Goal: Information Seeking & Learning: Learn about a topic

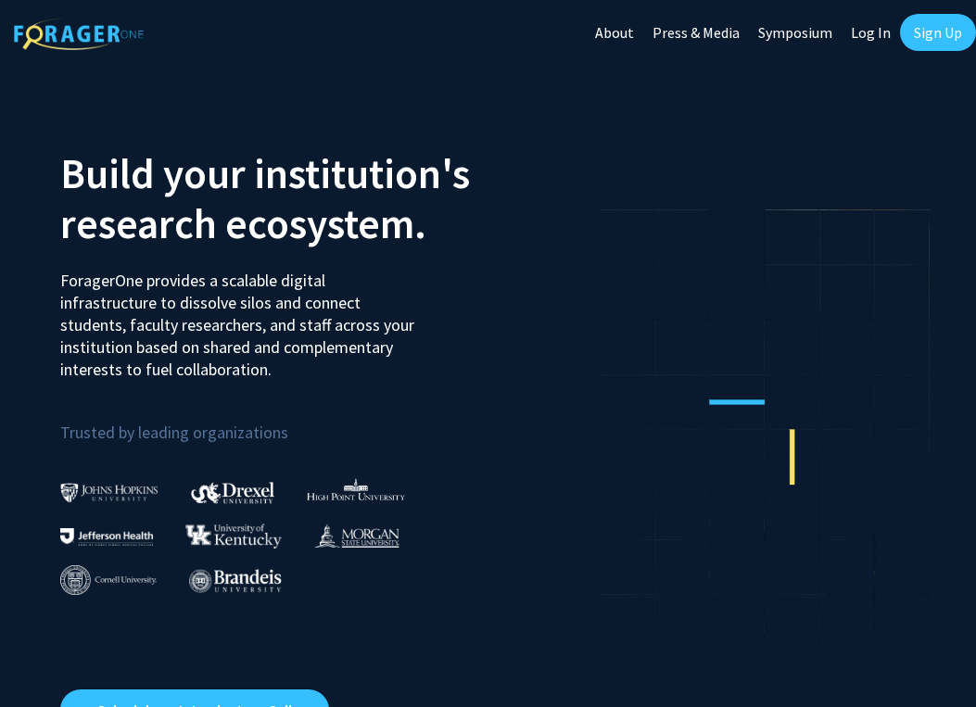
click at [871, 33] on link "Log In" at bounding box center [871, 32] width 58 height 65
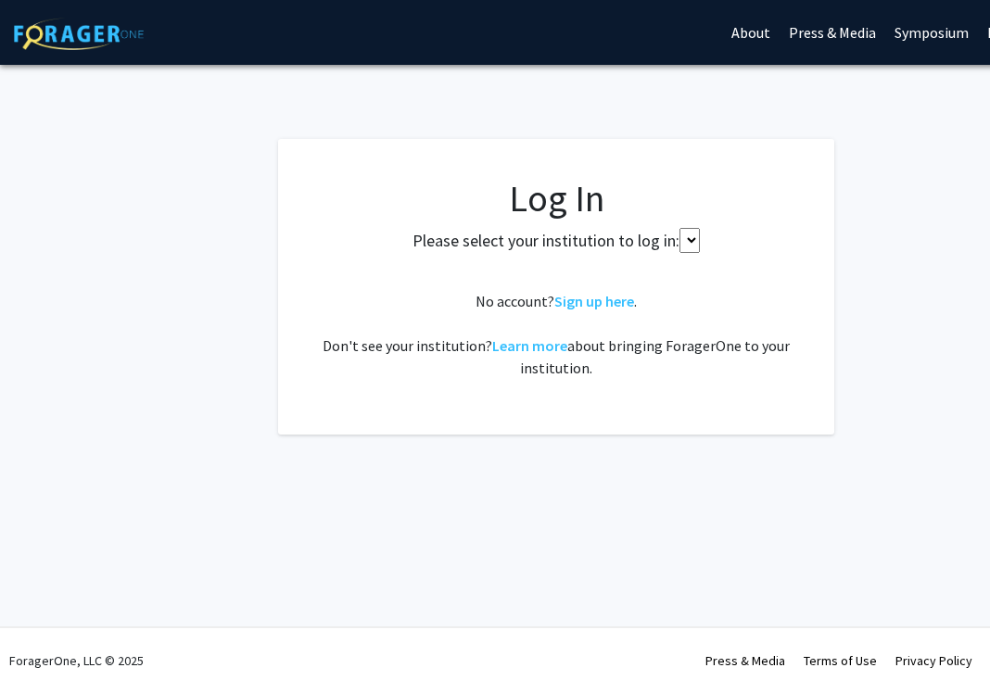
select select
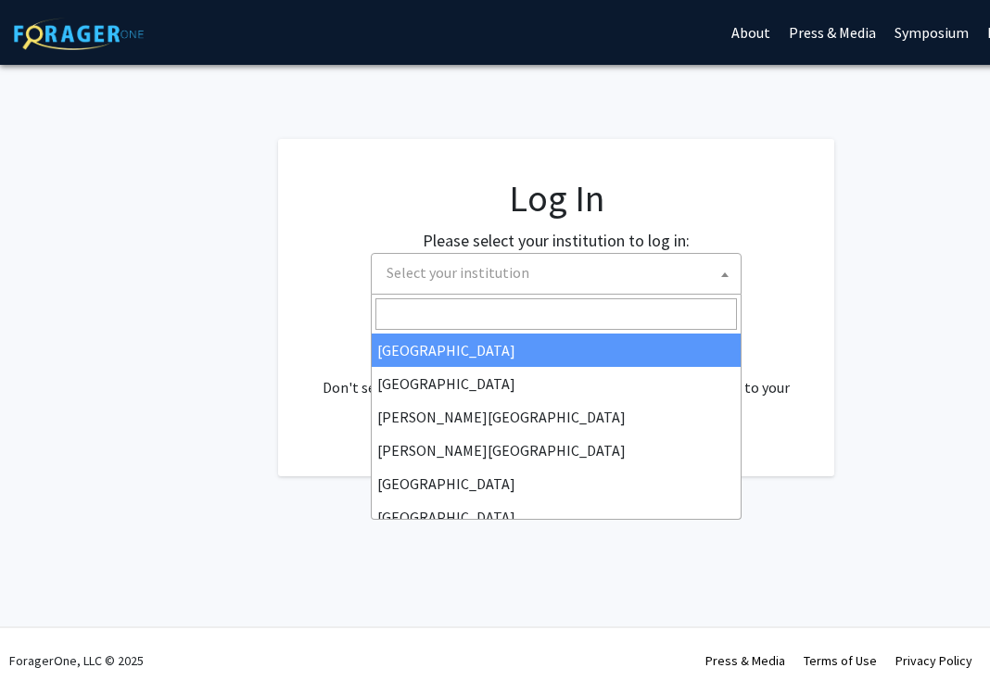
click at [481, 275] on span "Select your institution" at bounding box center [457, 272] width 143 height 19
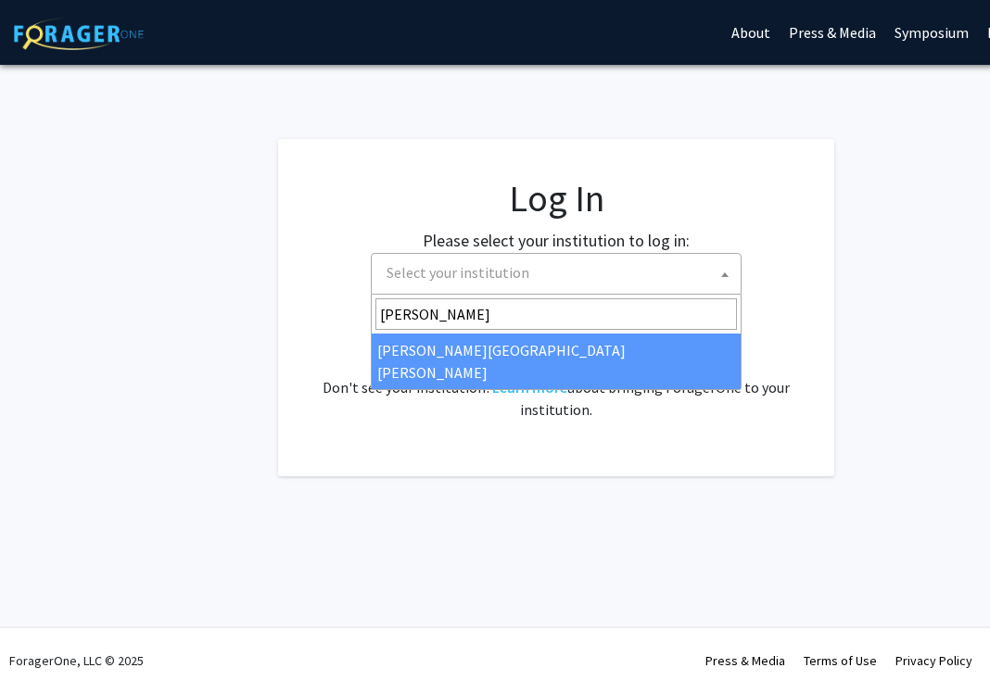
type input "john"
select select "1"
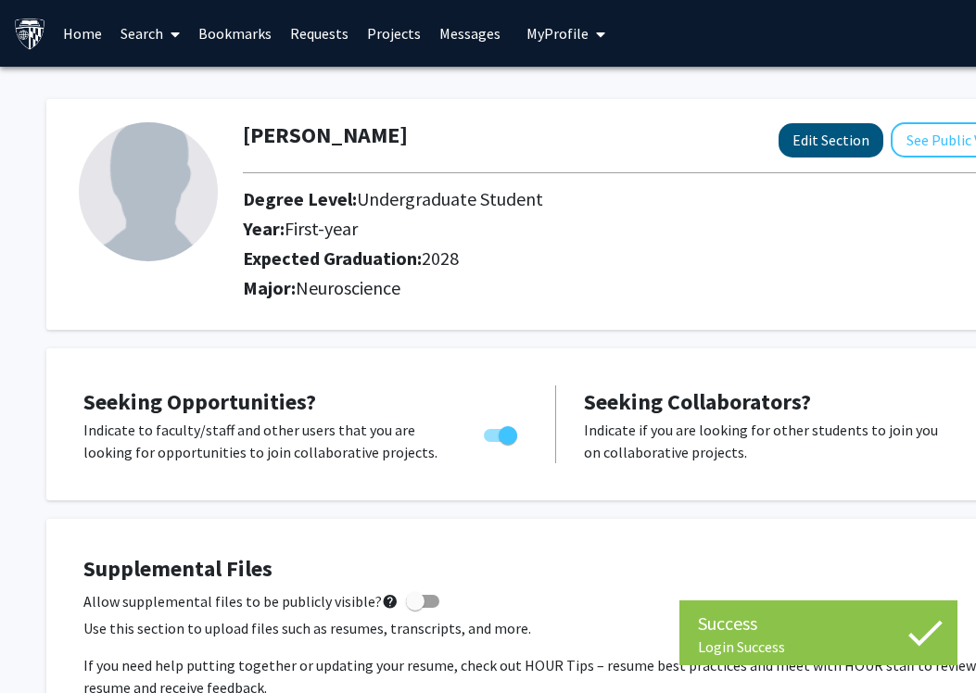
click at [810, 137] on button "Edit Section" at bounding box center [831, 140] width 105 height 34
select select "first-year"
select select "2028"
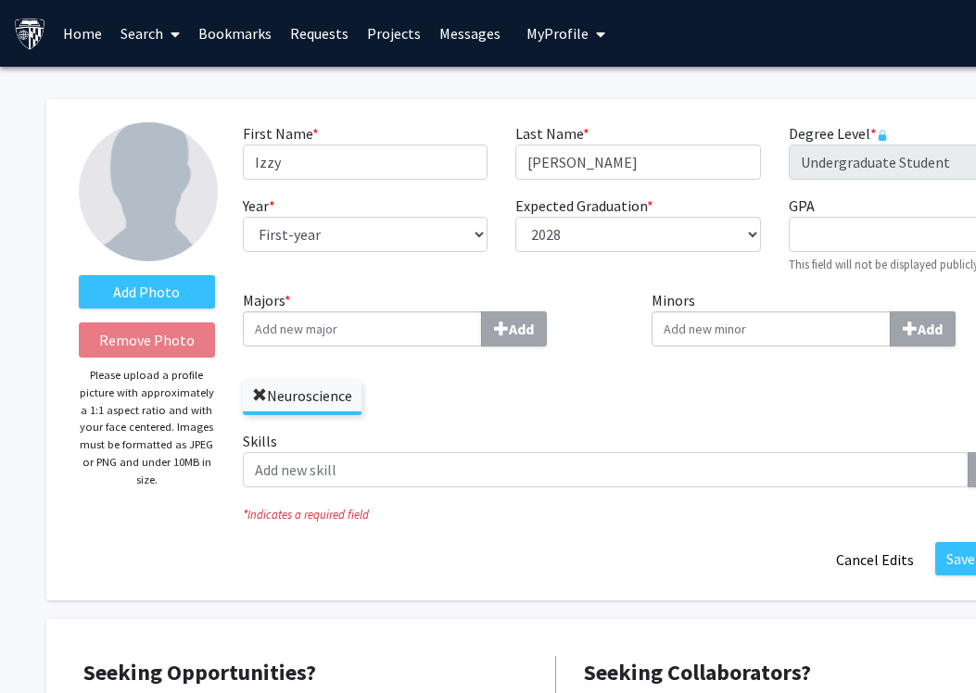
click at [257, 397] on span at bounding box center [259, 395] width 15 height 15
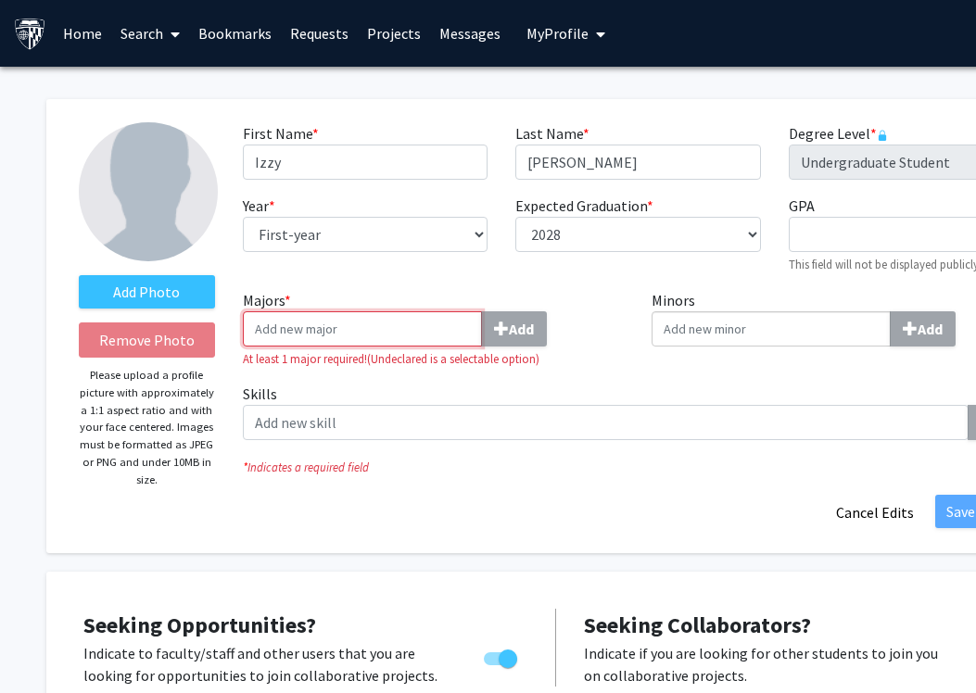
click at [342, 334] on input "Majors * Add" at bounding box center [362, 328] width 239 height 35
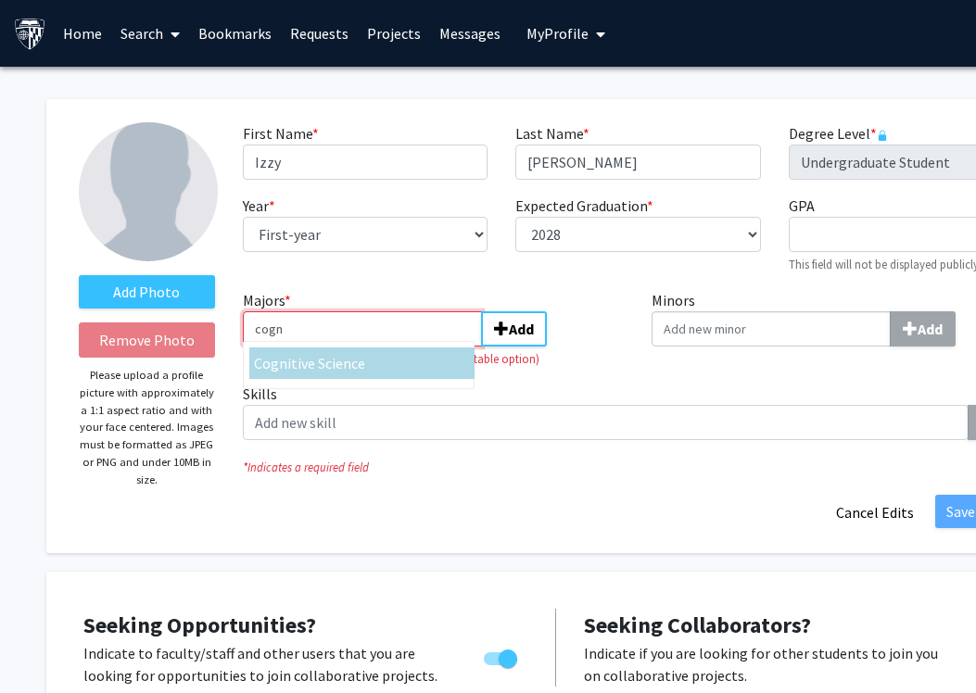
type input "cogn"
click at [303, 371] on span "itive Science" at bounding box center [326, 363] width 78 height 19
click at [303, 347] on input "cogn" at bounding box center [362, 328] width 239 height 35
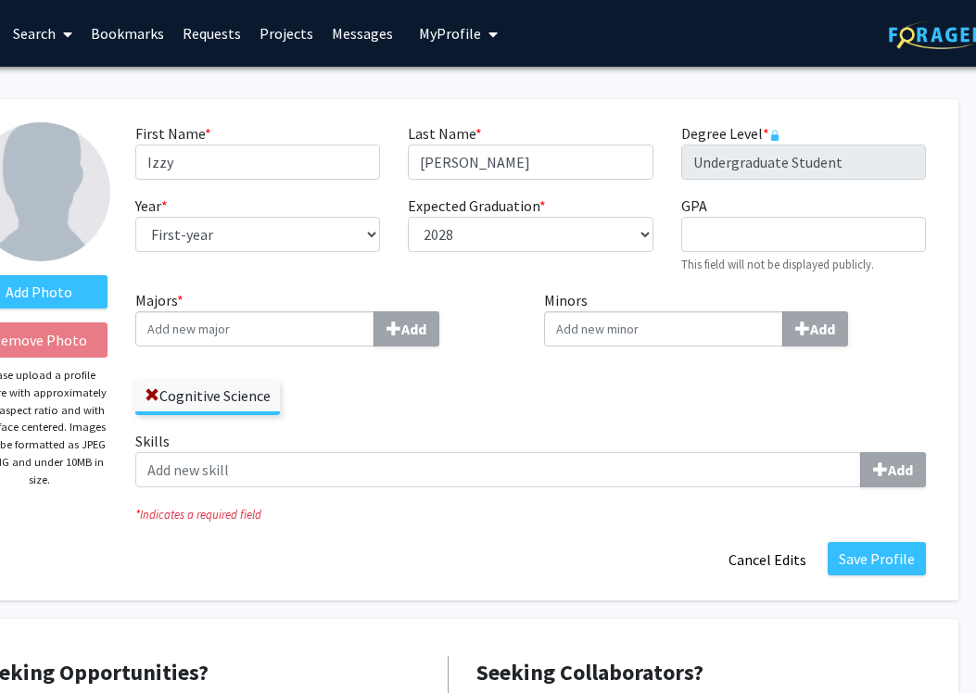
scroll to position [0, 108]
click at [899, 551] on button "Save Profile" at bounding box center [877, 558] width 98 height 33
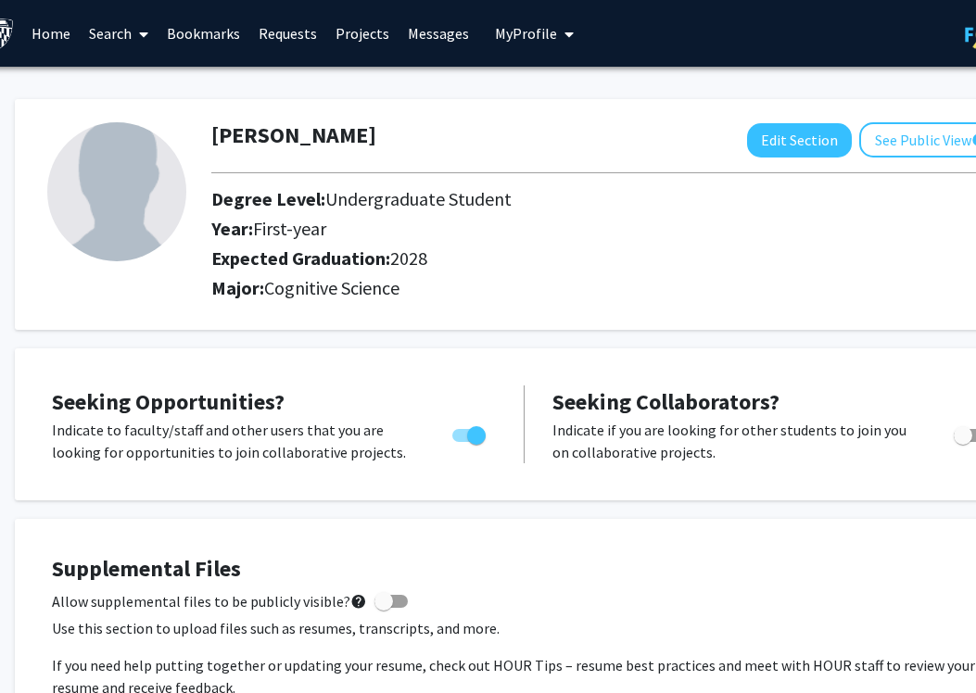
scroll to position [0, 32]
click at [49, 33] on link "Home" at bounding box center [50, 33] width 57 height 65
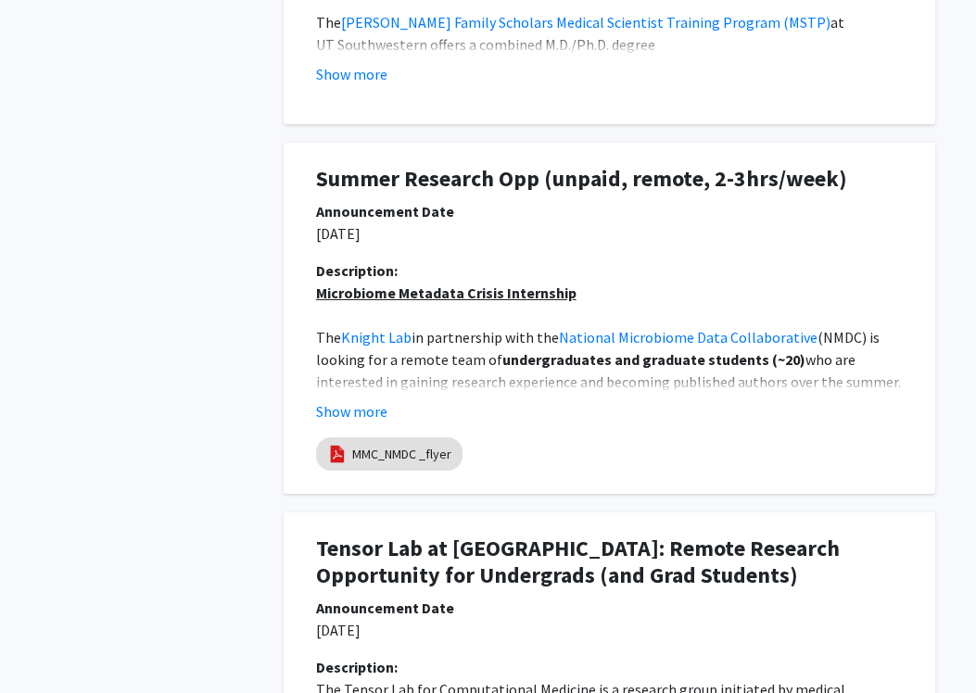
scroll to position [1300, 117]
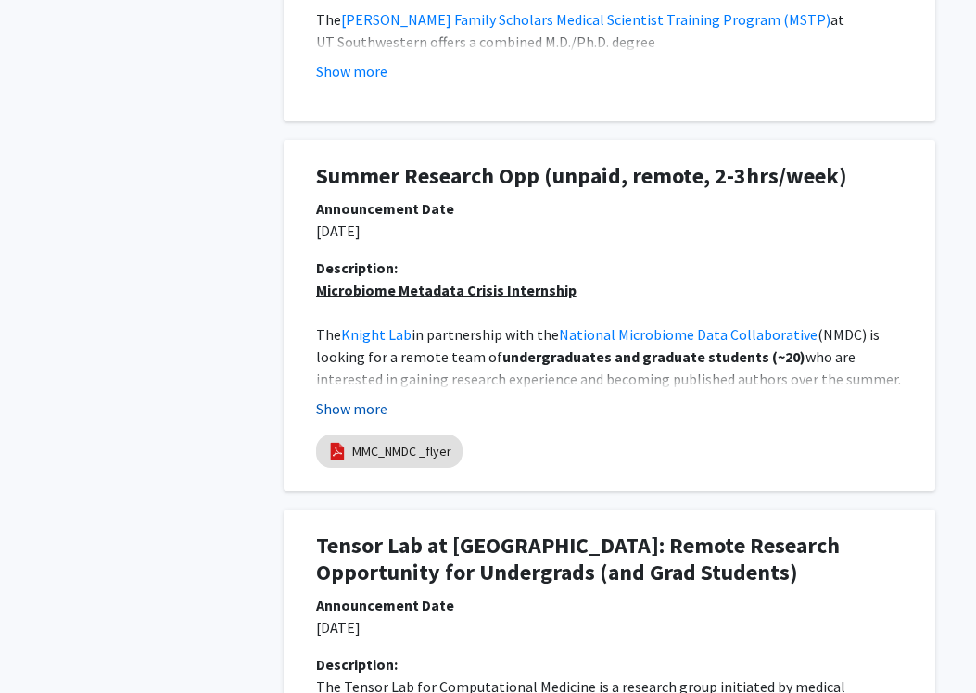
click at [356, 405] on button "Show more" at bounding box center [351, 409] width 71 height 22
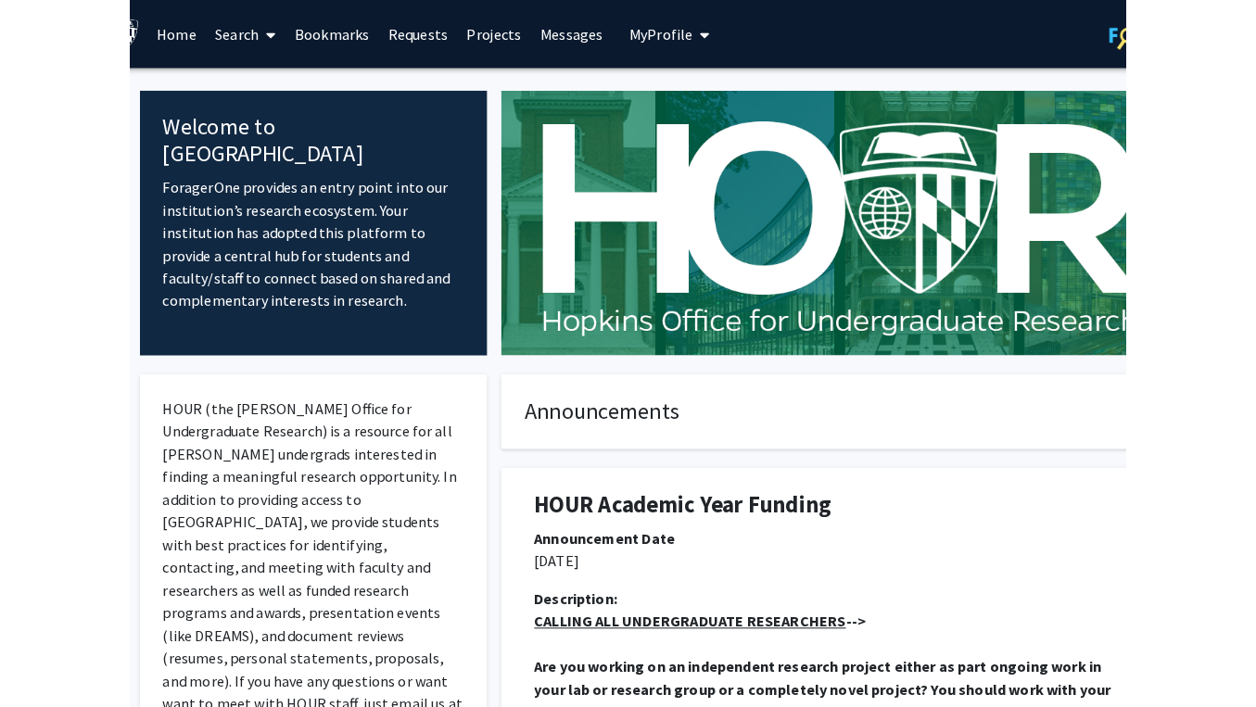
scroll to position [0, 0]
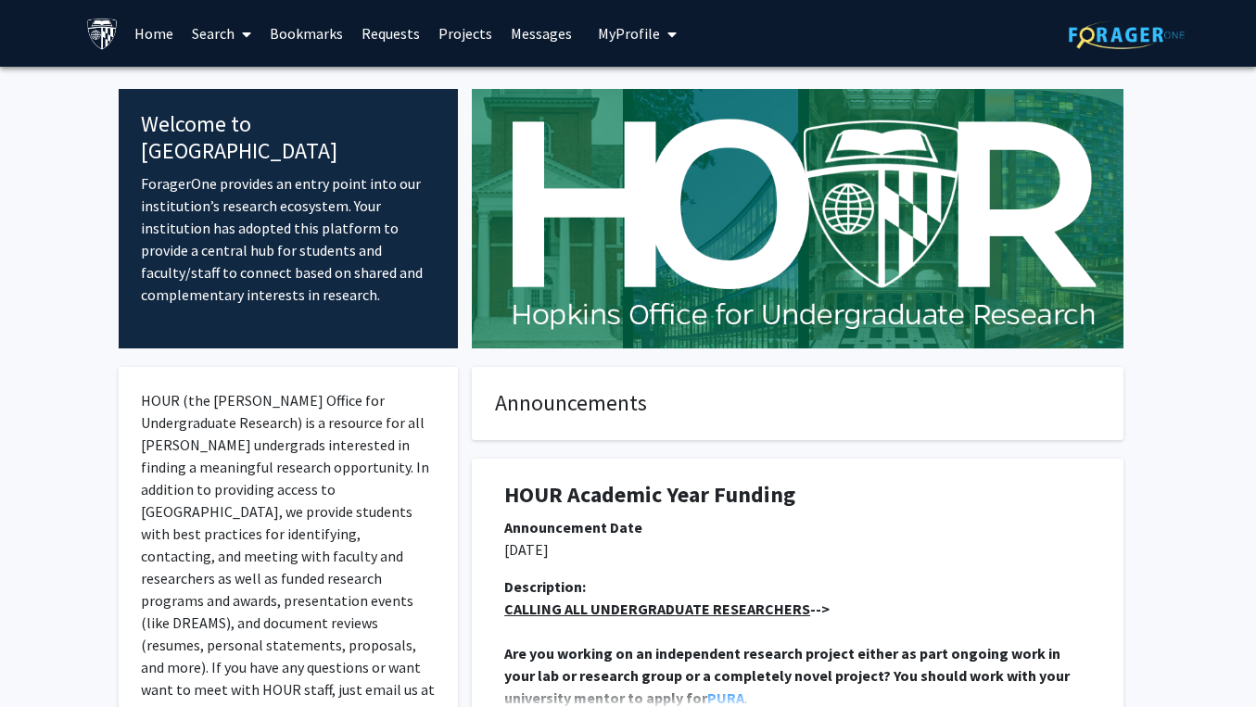
click at [219, 26] on link "Search" at bounding box center [222, 33] width 78 height 65
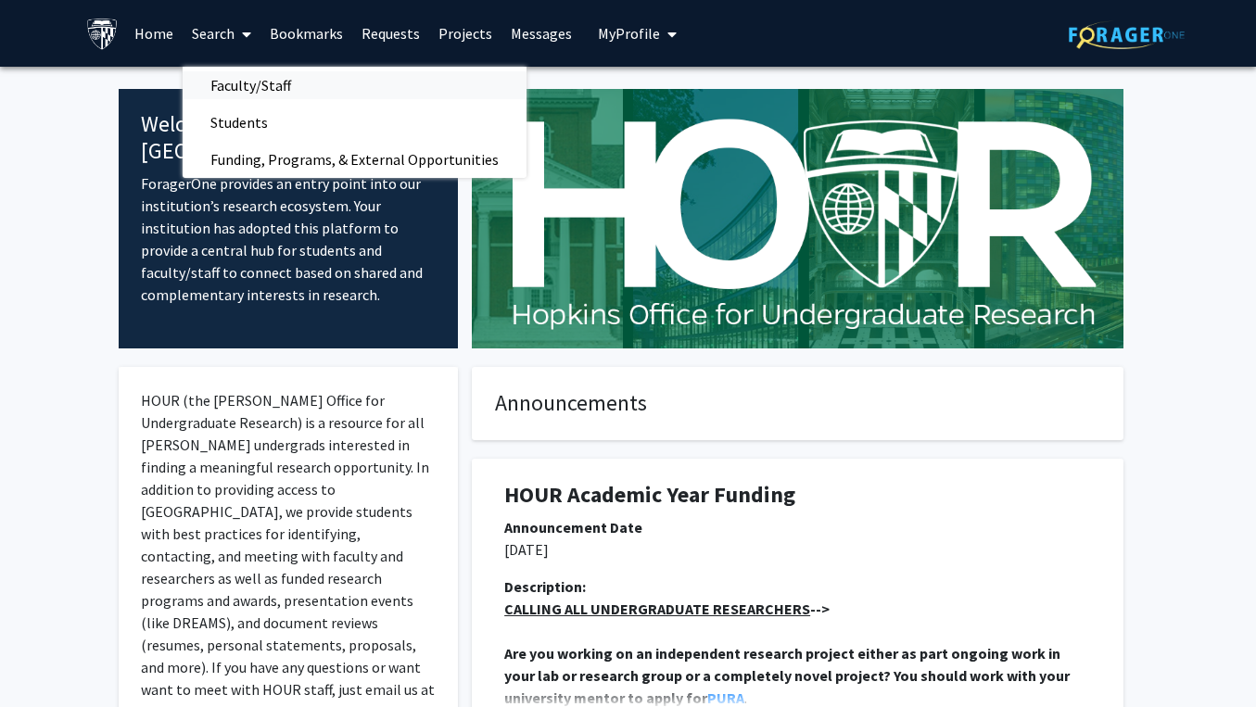
click at [223, 82] on span "Faculty/Staff" at bounding box center [251, 85] width 136 height 37
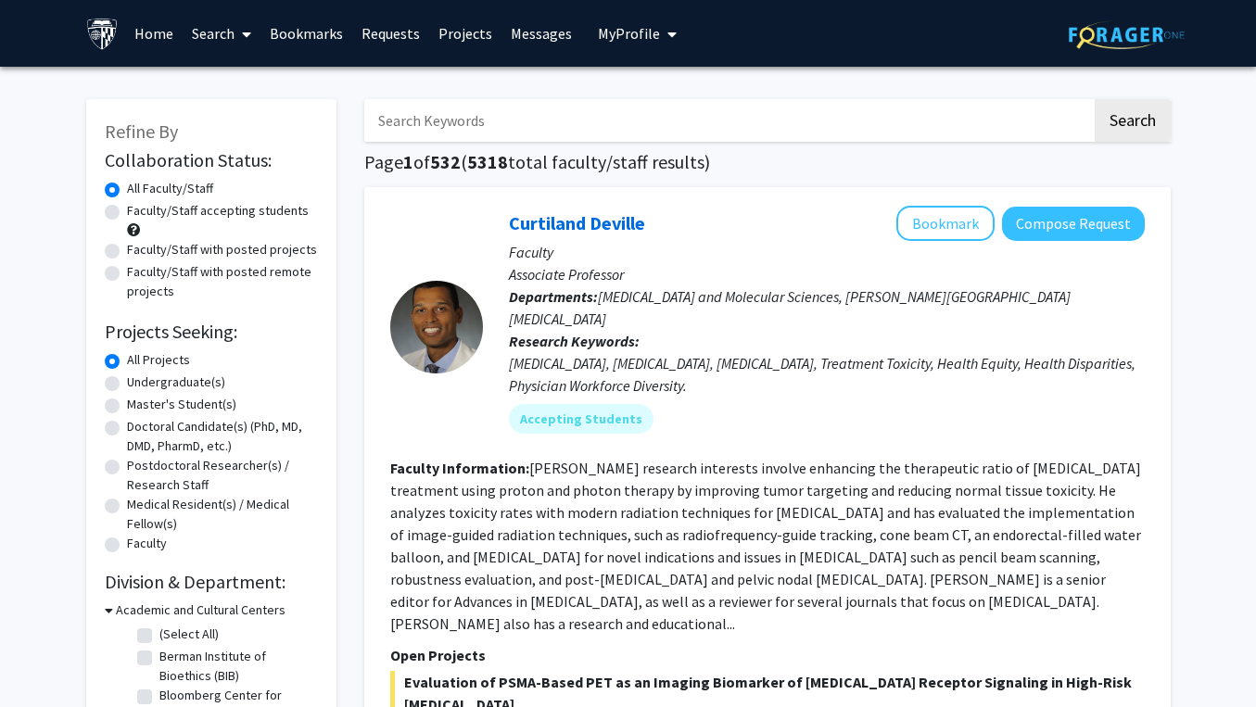
click at [717, 117] on input "Search Keywords" at bounding box center [728, 120] width 728 height 43
type input "cognitive"
click at [989, 123] on button "Search" at bounding box center [1133, 120] width 76 height 43
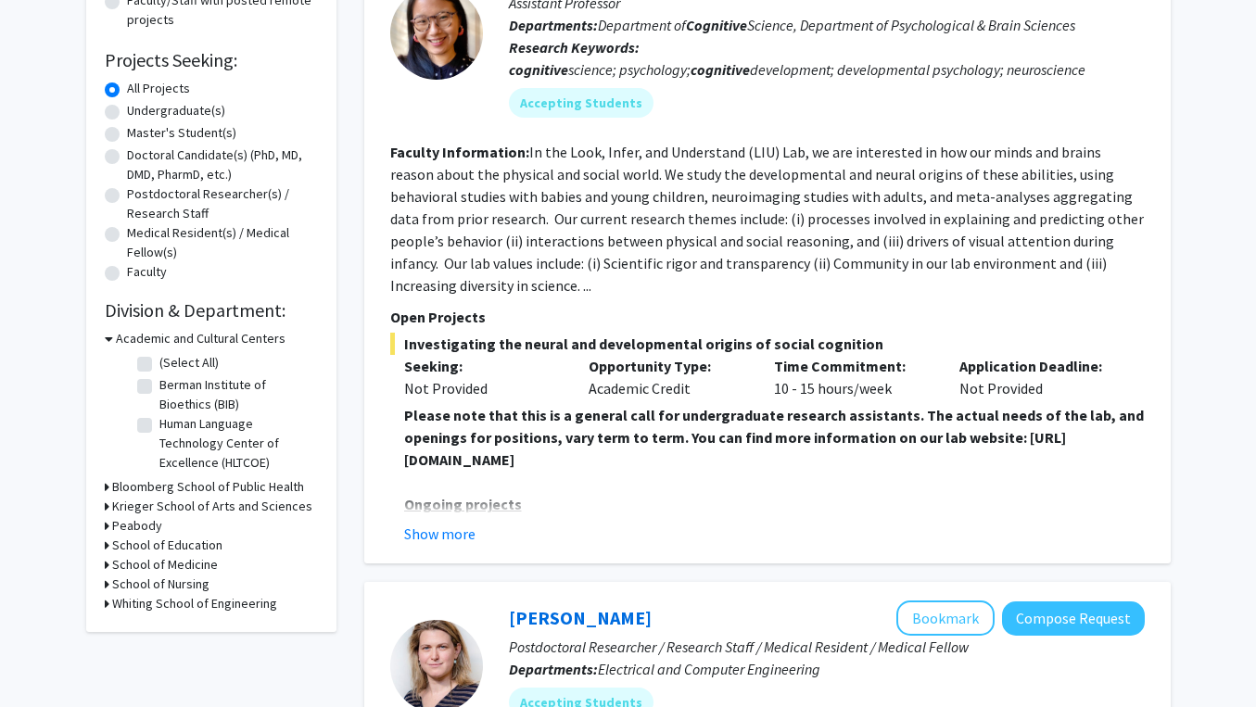
scroll to position [298, 0]
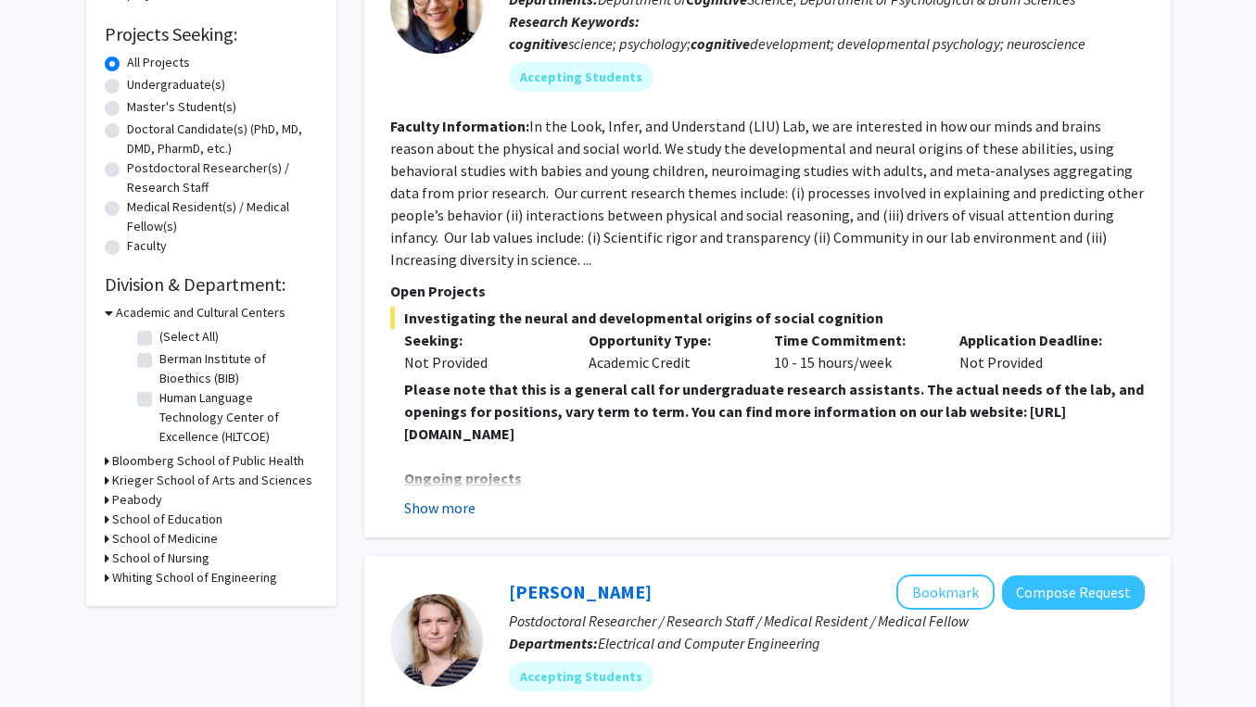
click at [426, 506] on button "Show more" at bounding box center [439, 508] width 71 height 22
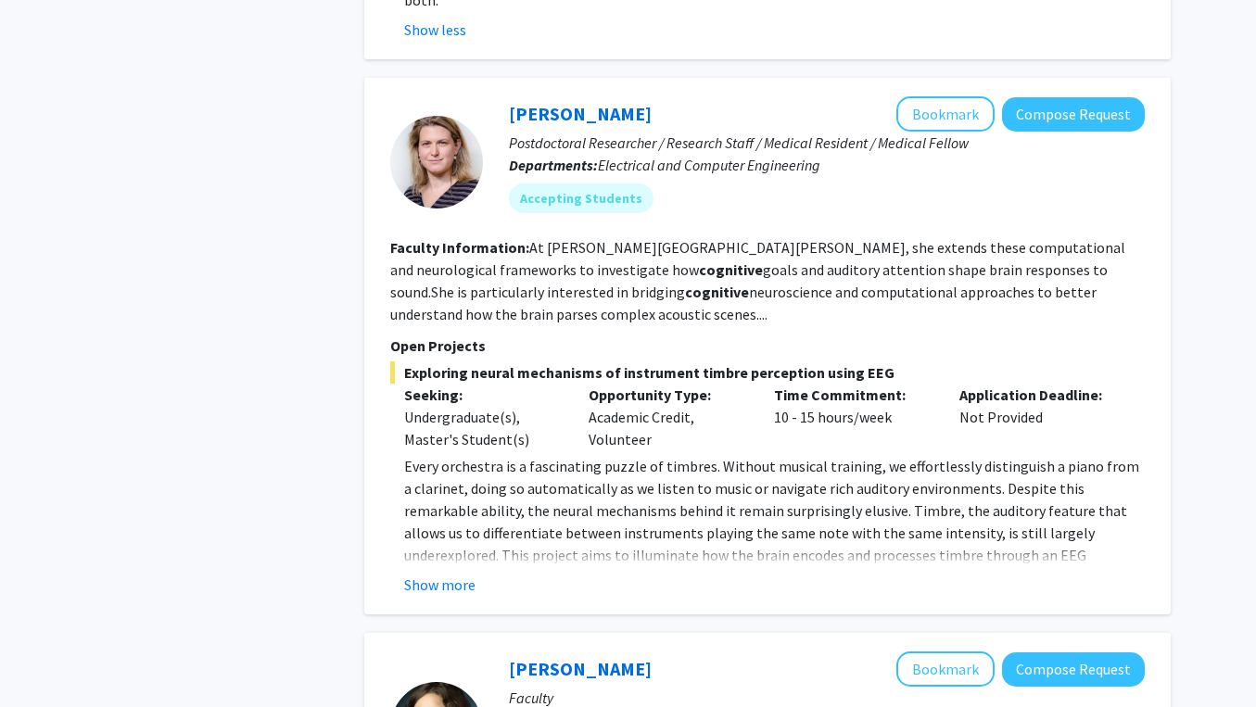
scroll to position [1334, 0]
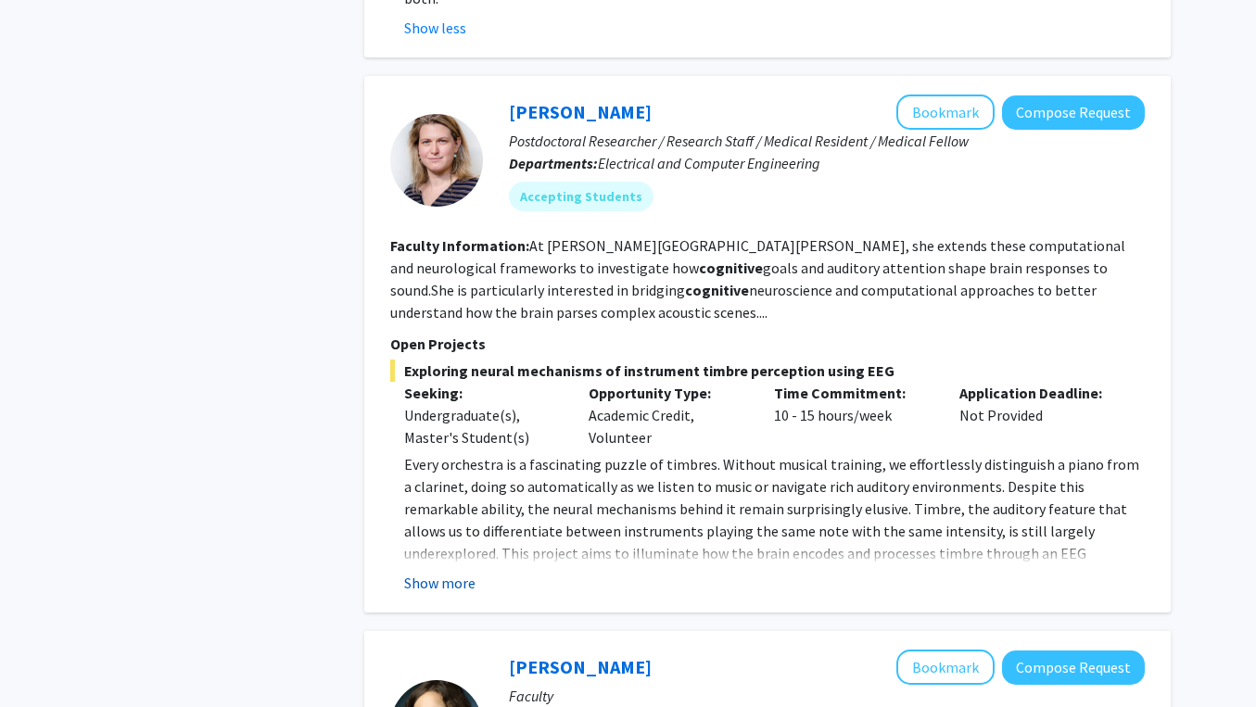
click at [461, 578] on button "Show more" at bounding box center [439, 583] width 71 height 22
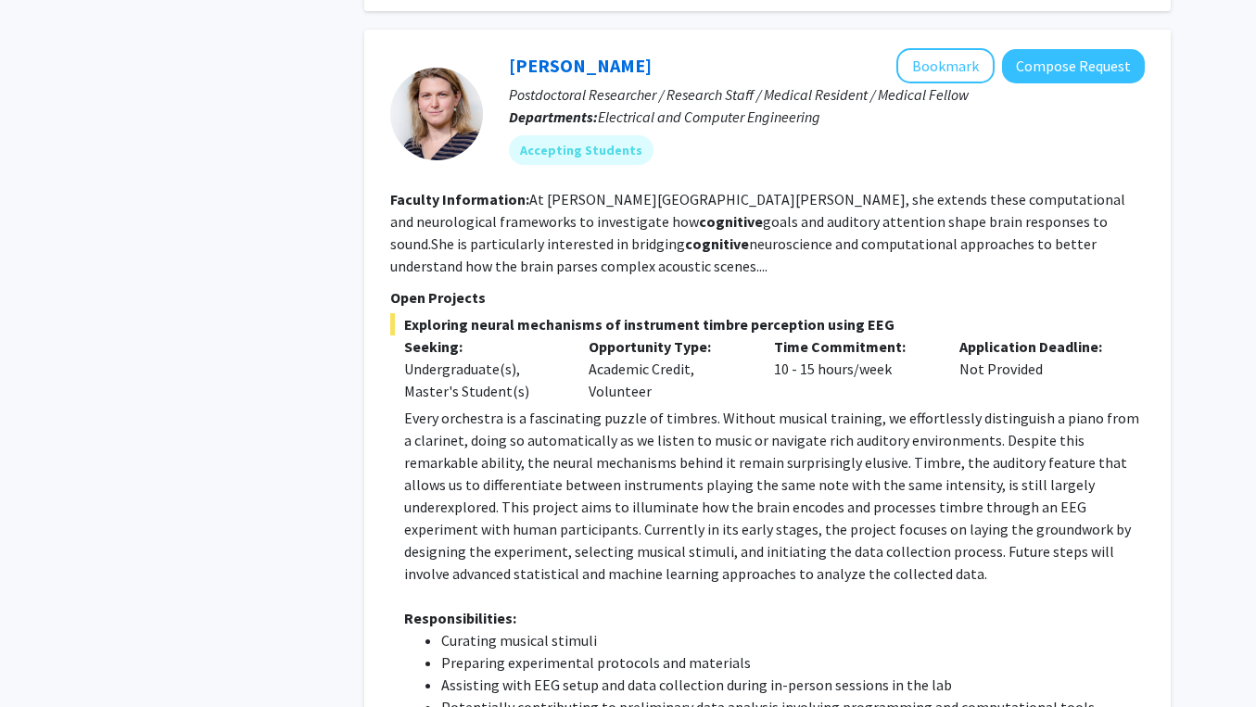
scroll to position [1374, 0]
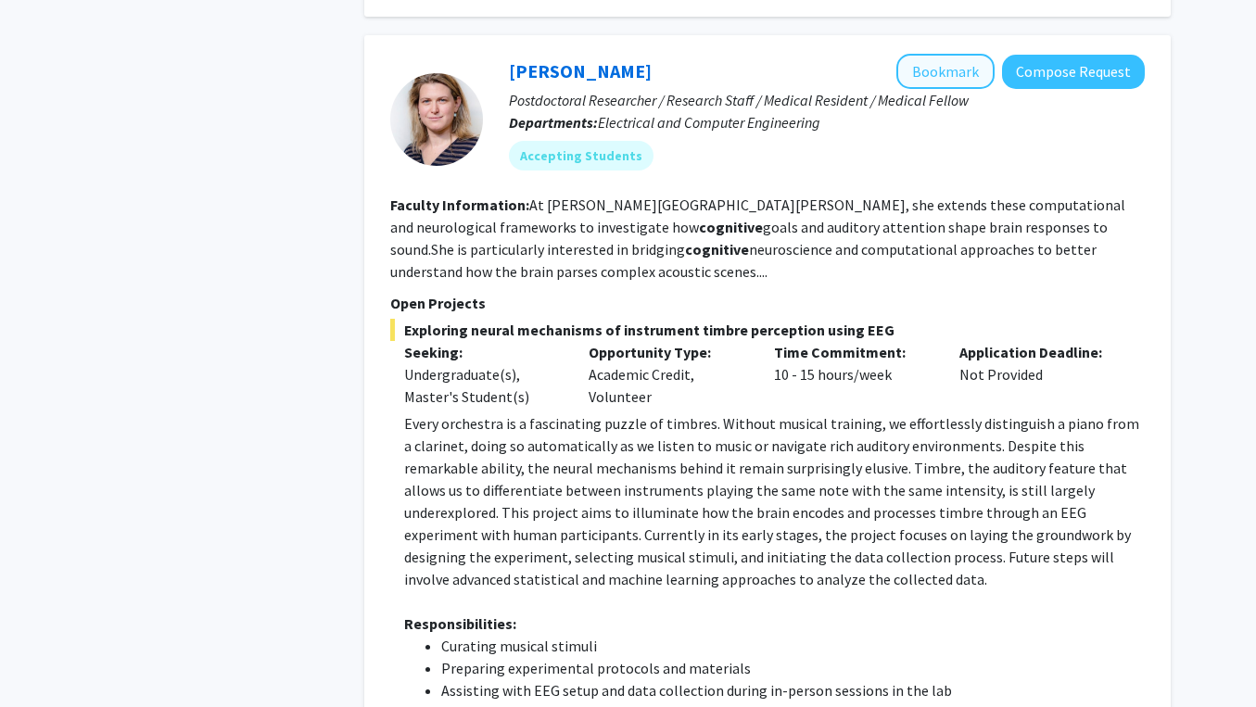
click at [942, 67] on button "Bookmark" at bounding box center [945, 71] width 98 height 35
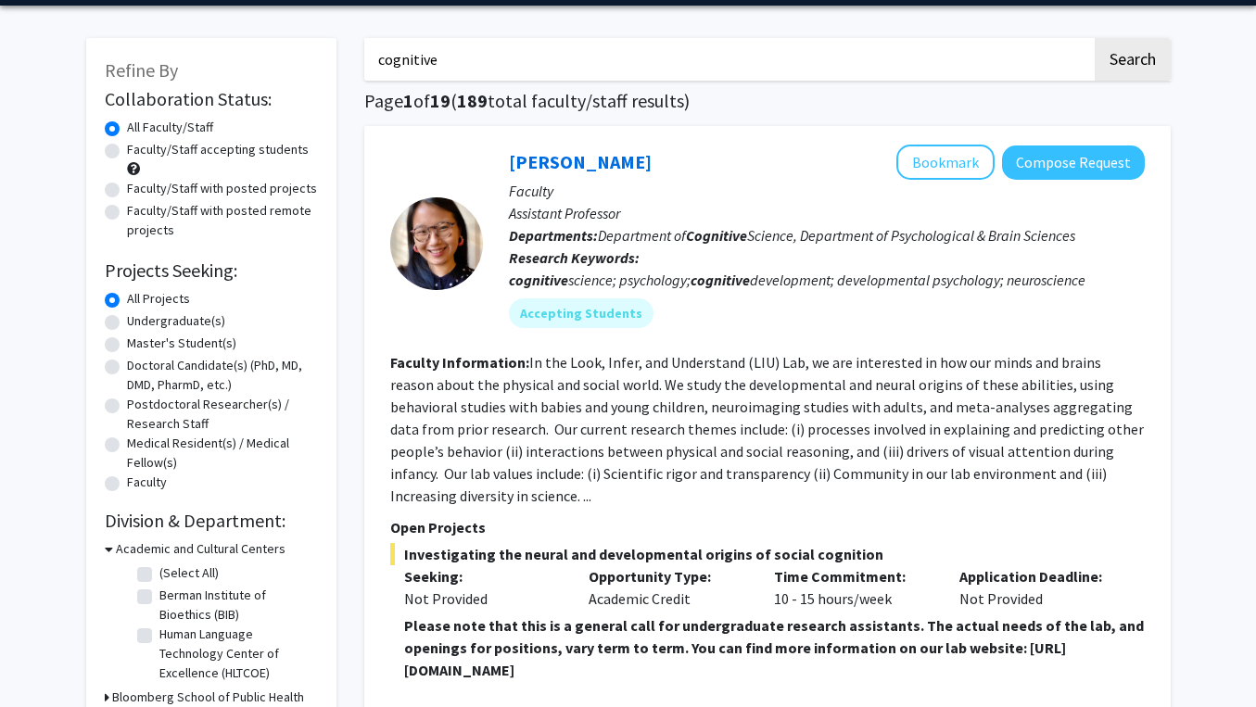
scroll to position [48, 0]
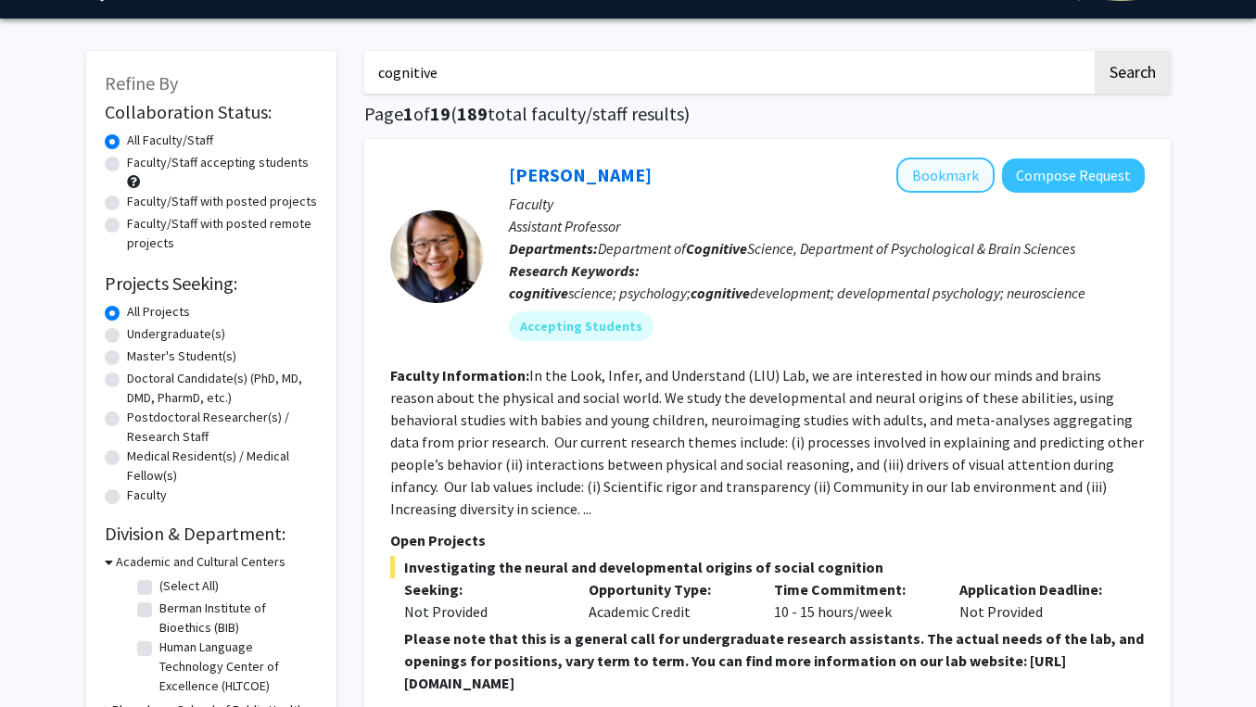
click at [938, 181] on button "Bookmark" at bounding box center [945, 175] width 98 height 35
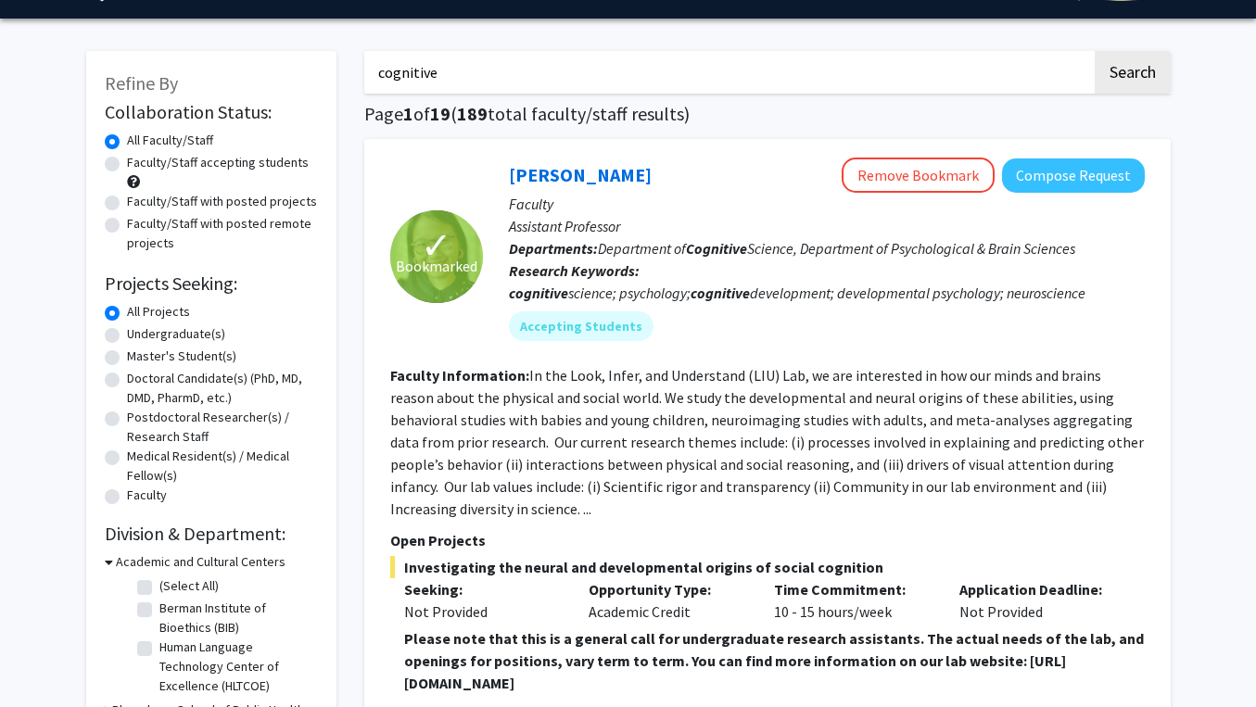
click at [127, 163] on label "Faculty/Staff accepting students" at bounding box center [218, 162] width 182 height 19
click at [127, 163] on input "Faculty/Staff accepting students" at bounding box center [133, 159] width 12 height 12
radio input "true"
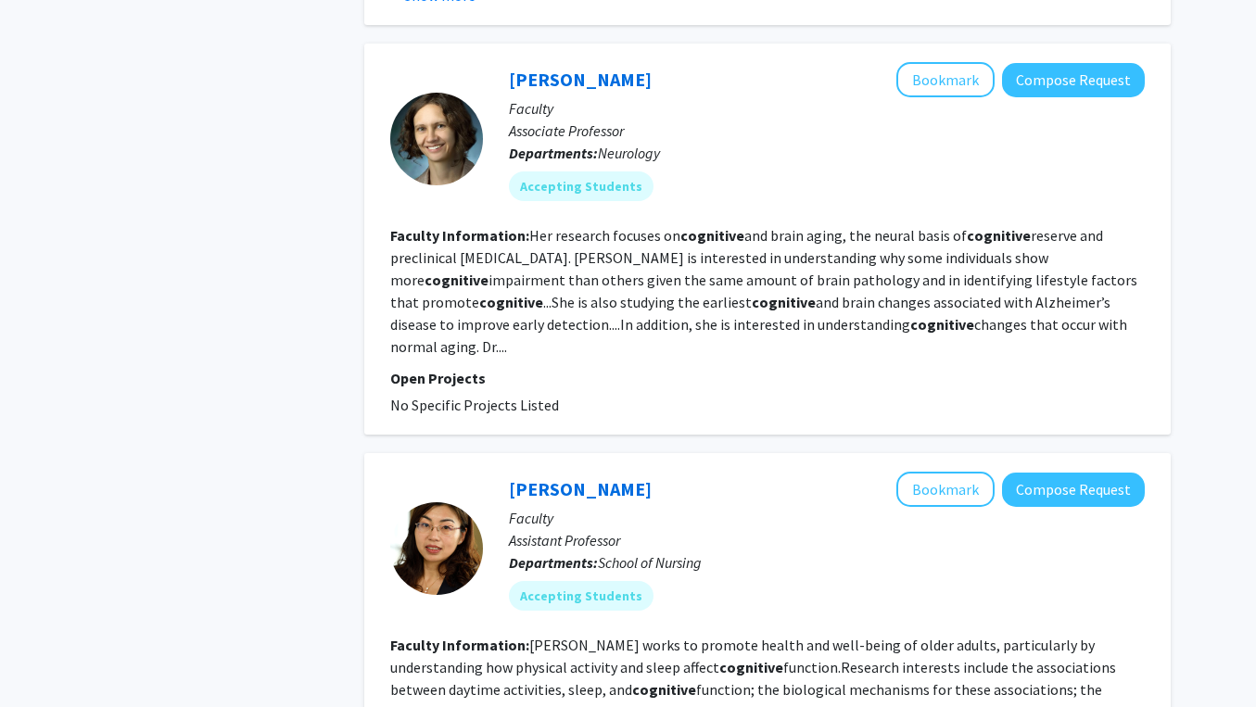
scroll to position [1372, 0]
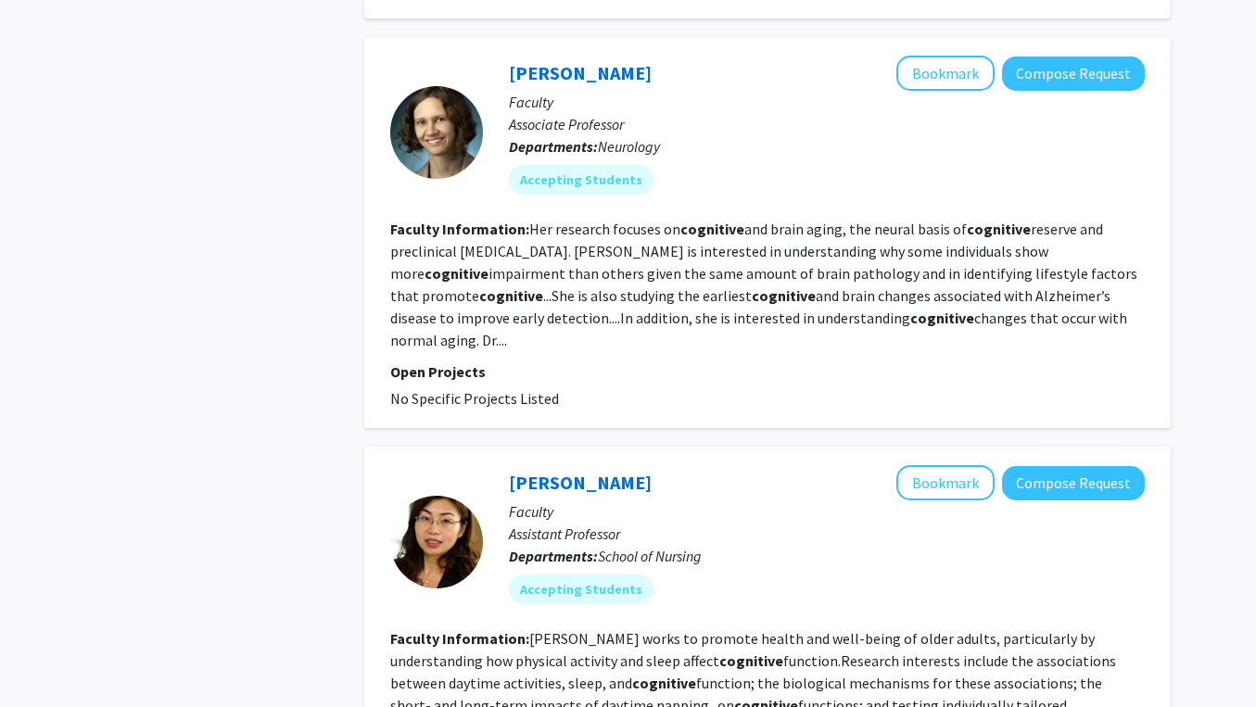
click at [898, 304] on fg-read-more "Her research focuses on cognitive and brain aging, the neural basis of cognitiv…" at bounding box center [763, 285] width 747 height 130
click at [940, 78] on button "Bookmark" at bounding box center [945, 73] width 98 height 35
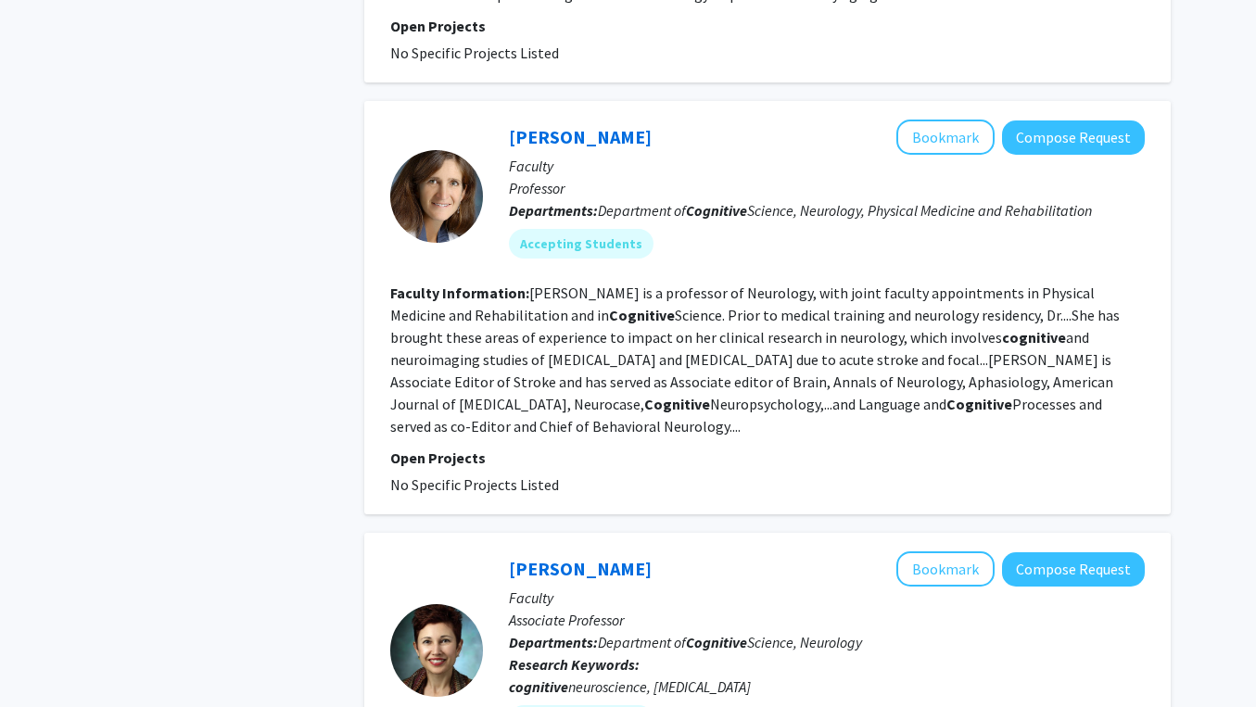
scroll to position [2091, 0]
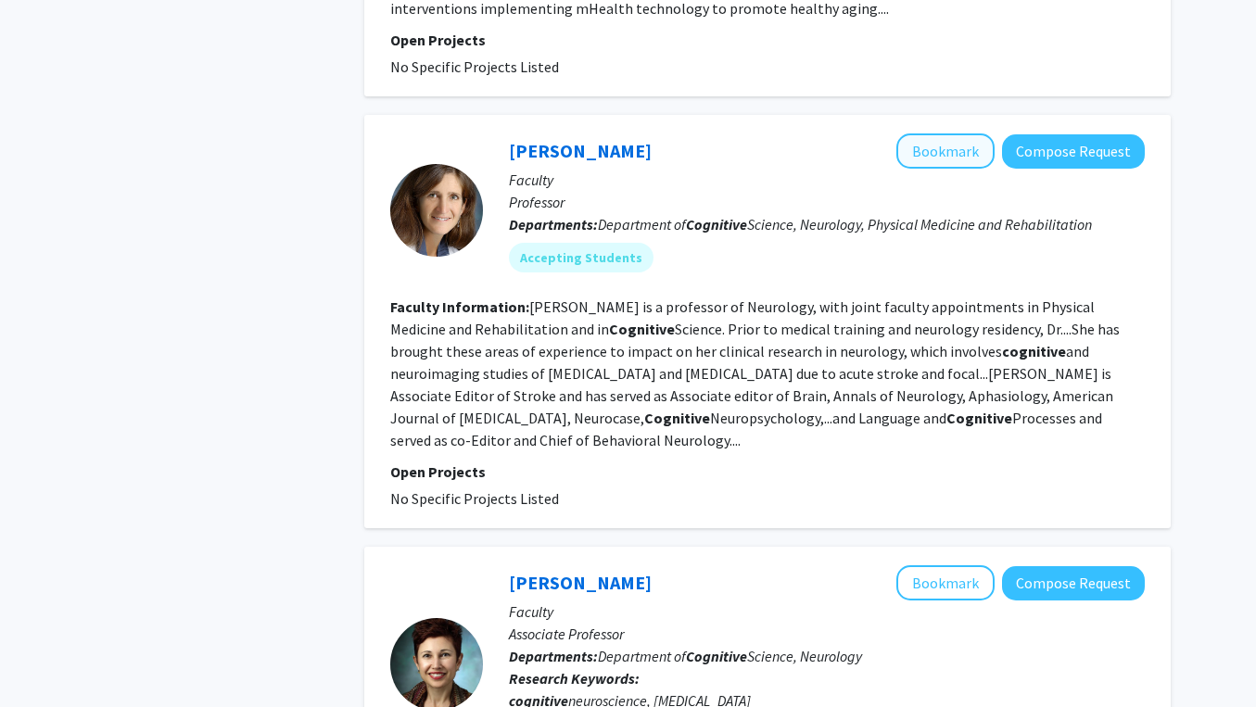
click at [945, 133] on button "Bookmark" at bounding box center [945, 150] width 98 height 35
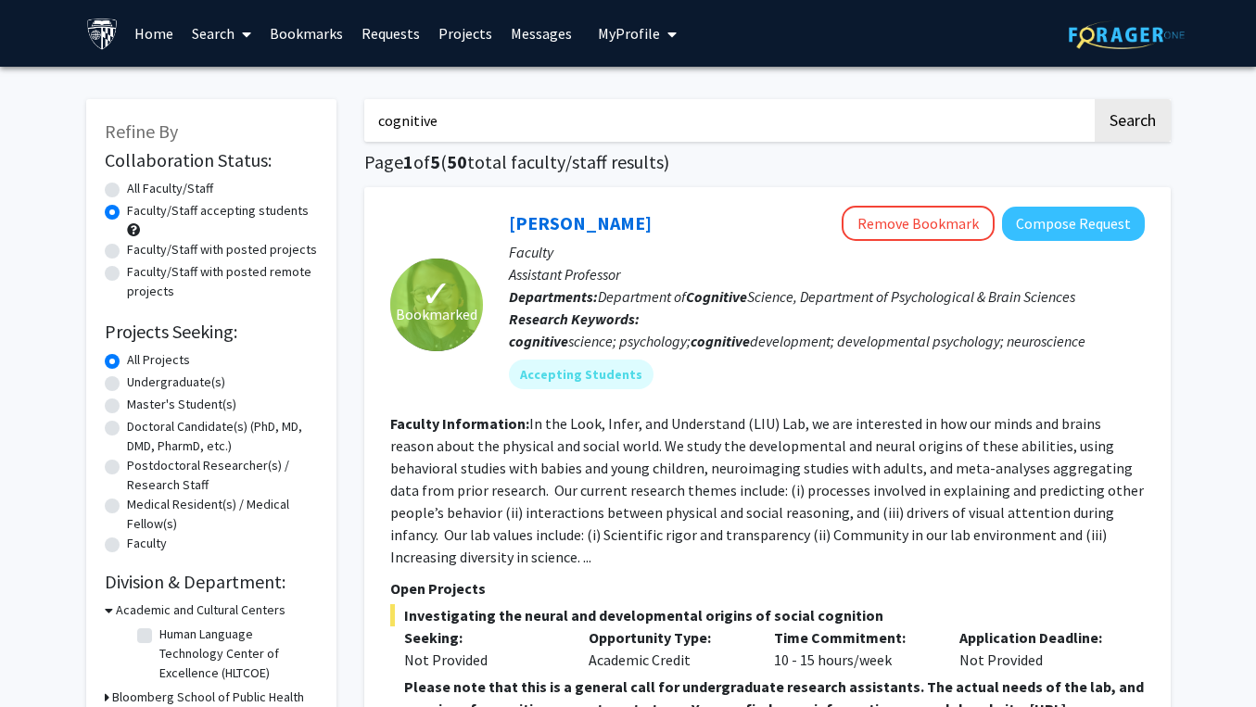
scroll to position [0, 0]
drag, startPoint x: 460, startPoint y: 125, endPoint x: 374, endPoint y: 125, distance: 86.2
click at [374, 125] on input "cognitive" at bounding box center [728, 120] width 728 height 43
type input "music"
click at [989, 123] on button "Search" at bounding box center [1133, 120] width 76 height 43
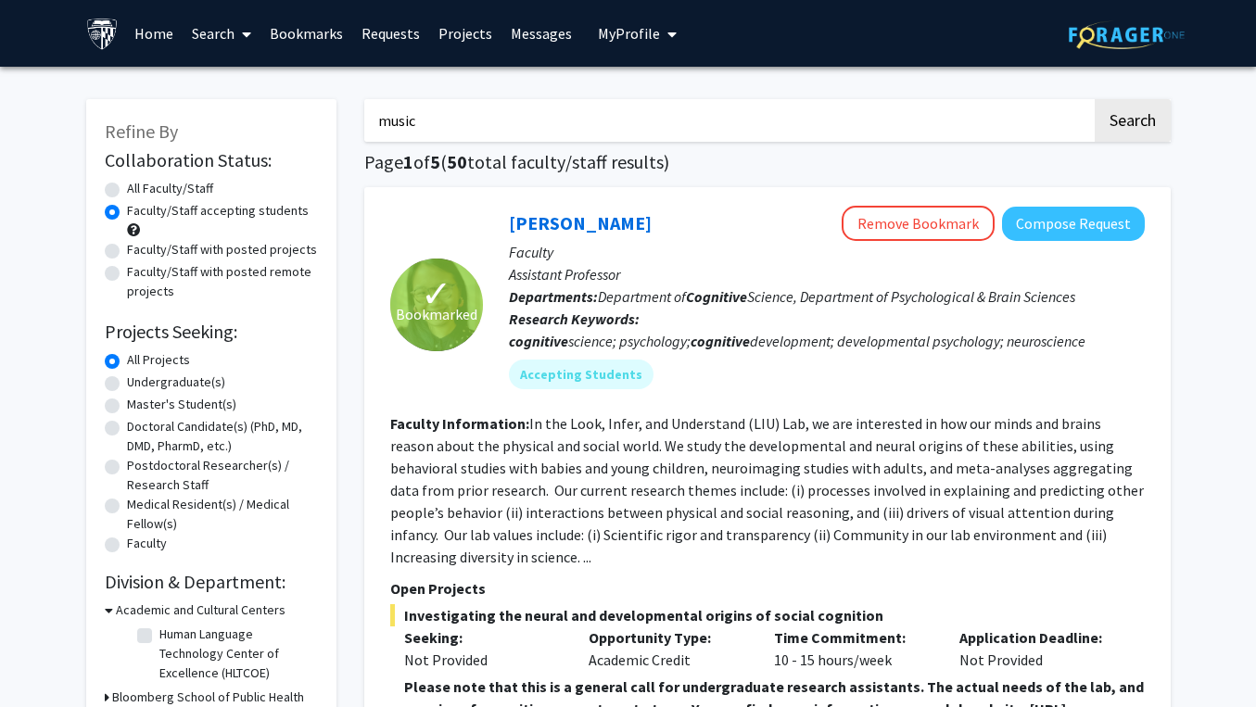
radio input "true"
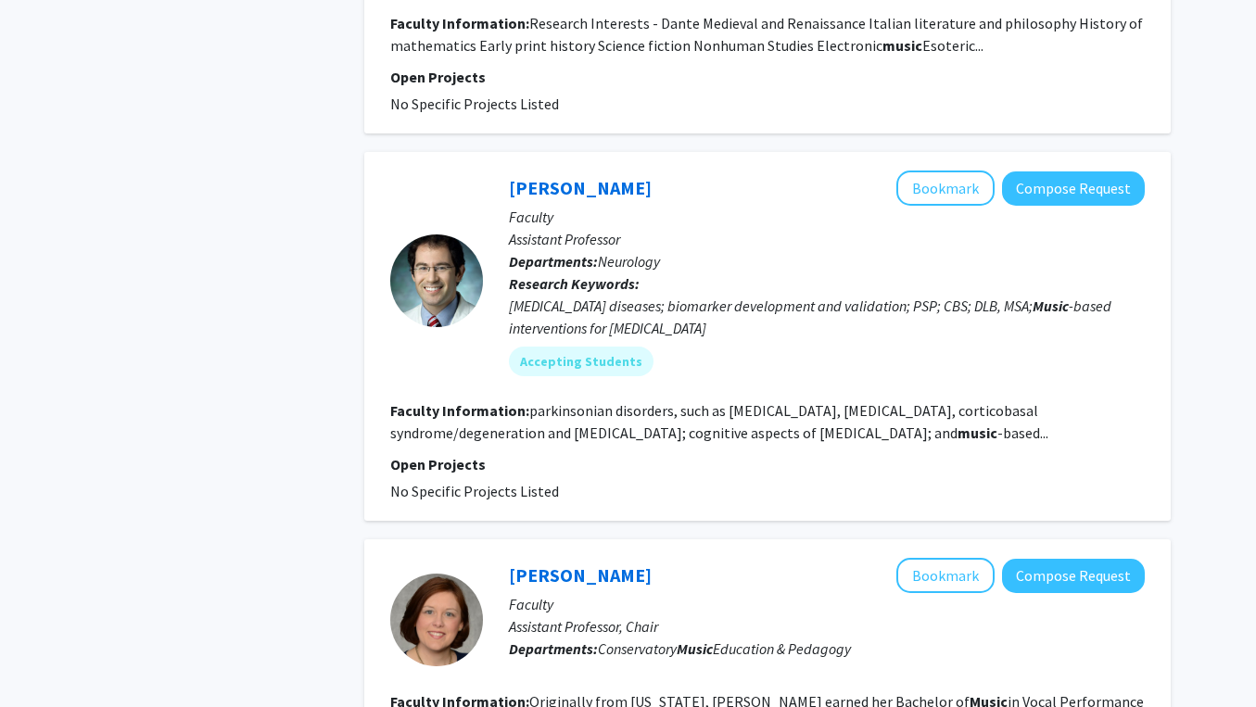
scroll to position [1191, 0]
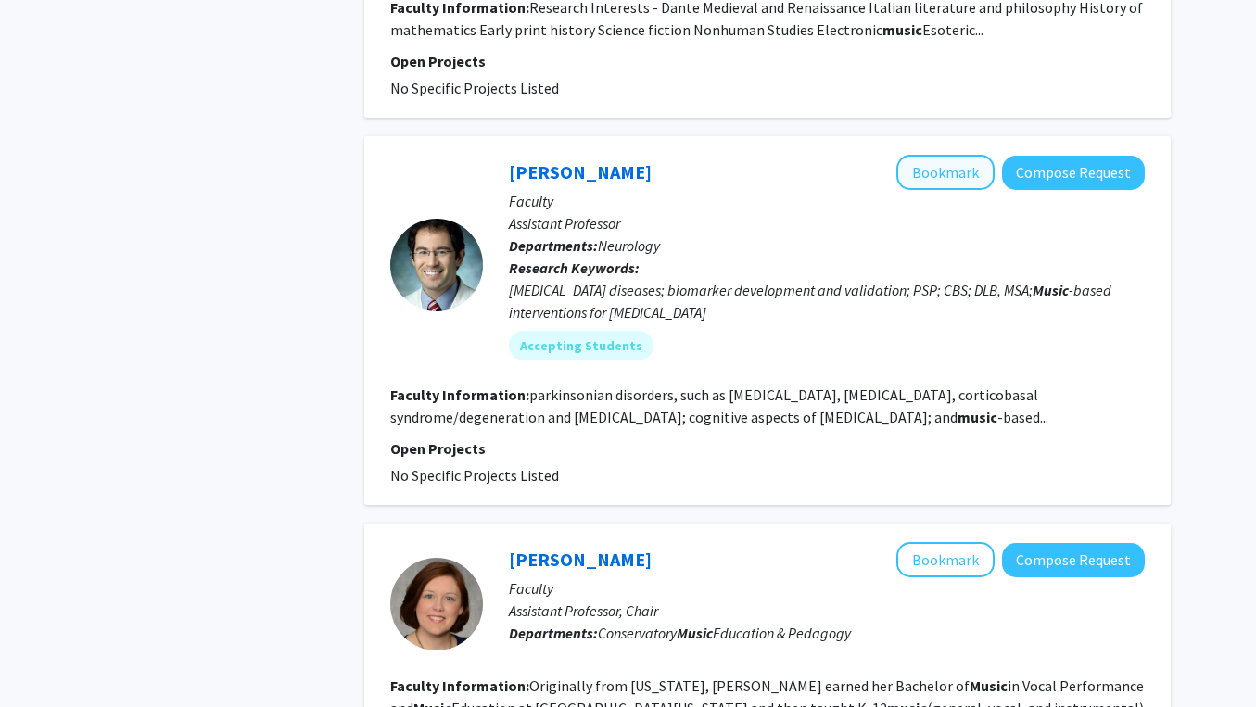
click at [945, 173] on button "Bookmark" at bounding box center [945, 172] width 98 height 35
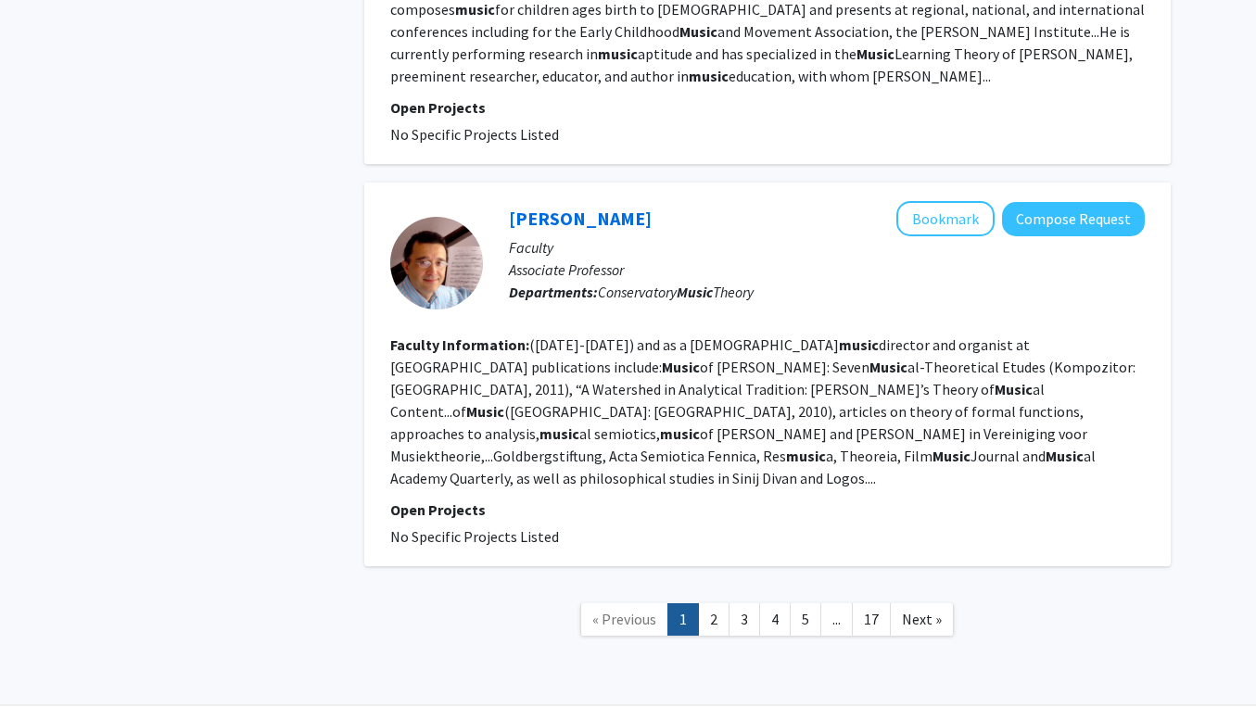
scroll to position [3453, 0]
click at [717, 604] on link "2" at bounding box center [714, 620] width 32 height 32
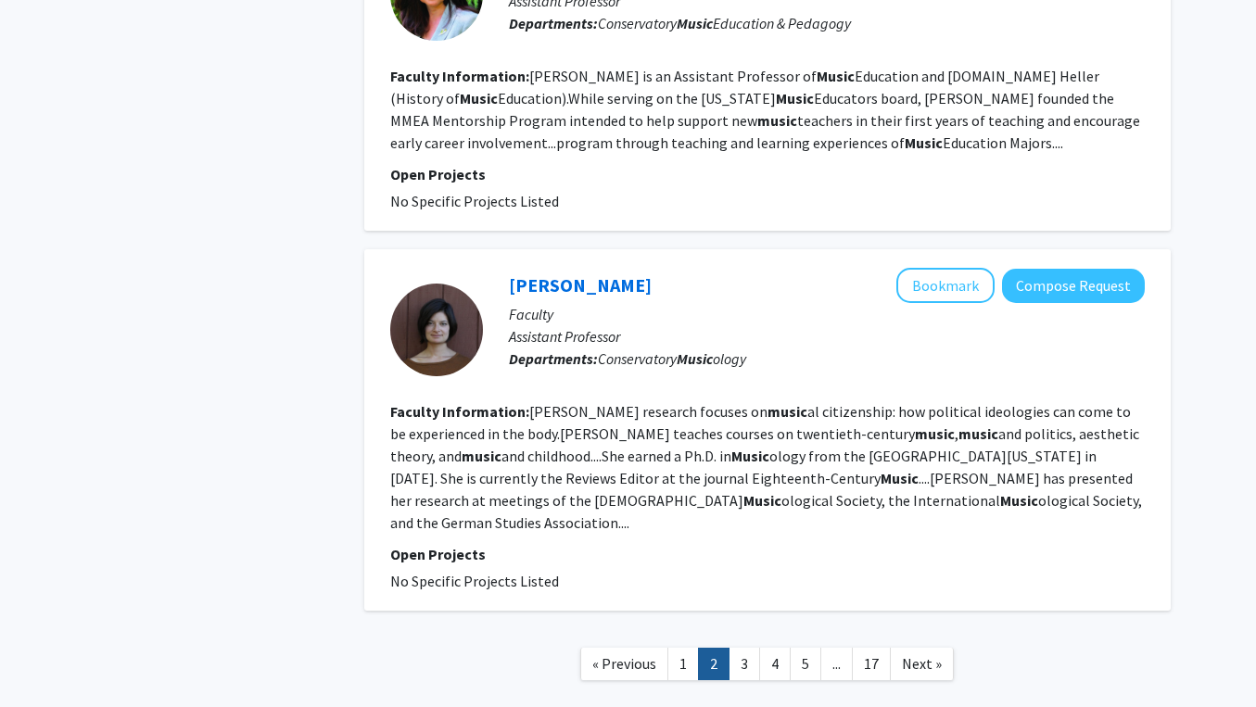
scroll to position [3335, 0]
click at [749, 649] on link "3" at bounding box center [744, 665] width 32 height 32
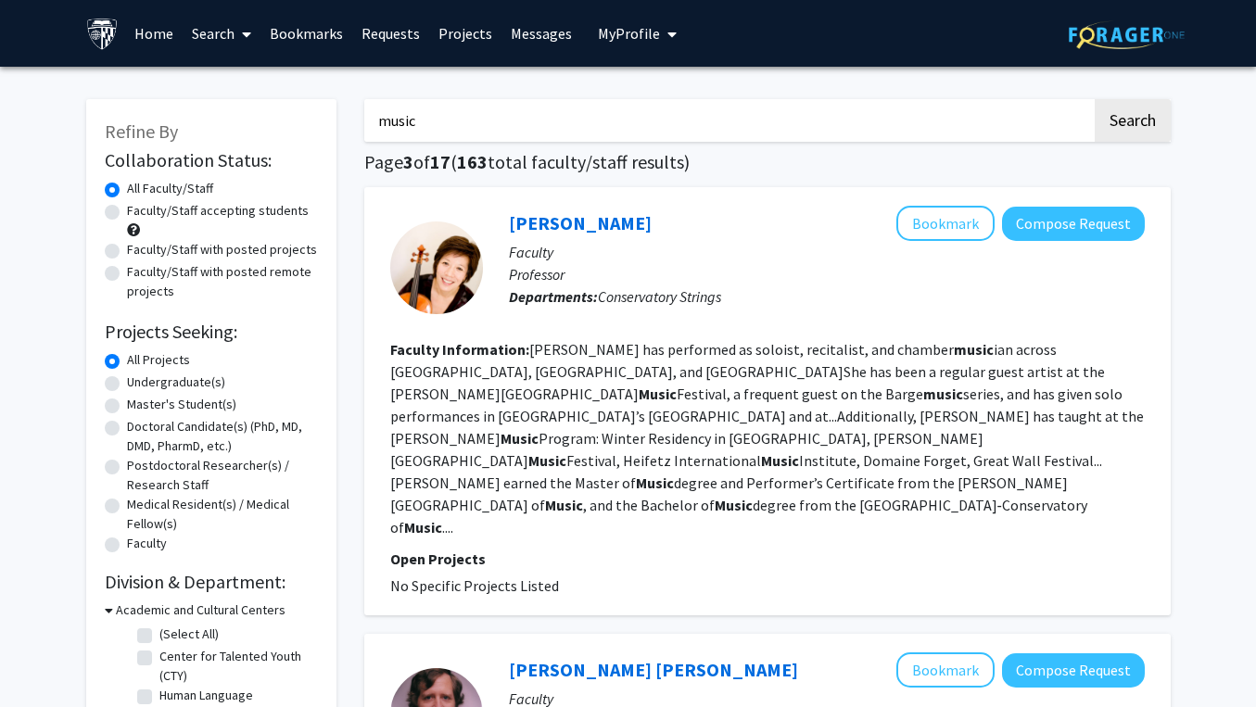
click at [298, 45] on link "Bookmarks" at bounding box center [306, 33] width 92 height 65
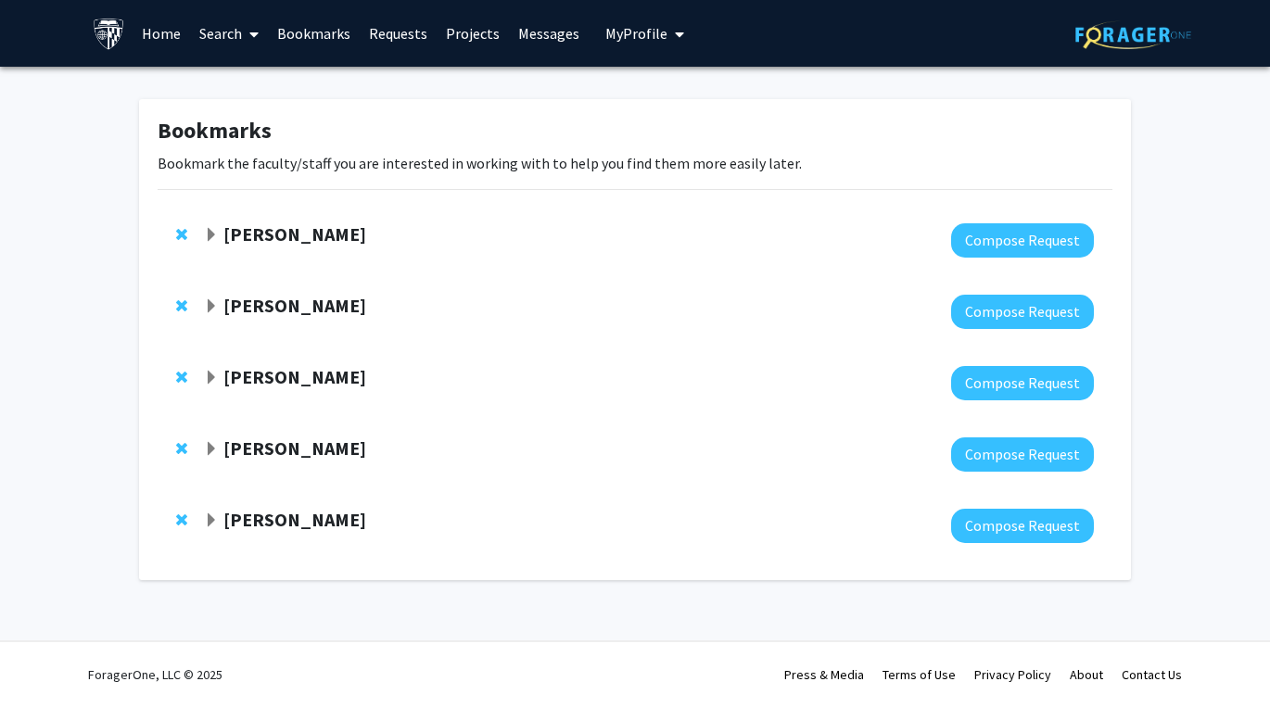
click at [207, 517] on span "Expand Alexander Pantelyat Bookmark" at bounding box center [211, 520] width 15 height 15
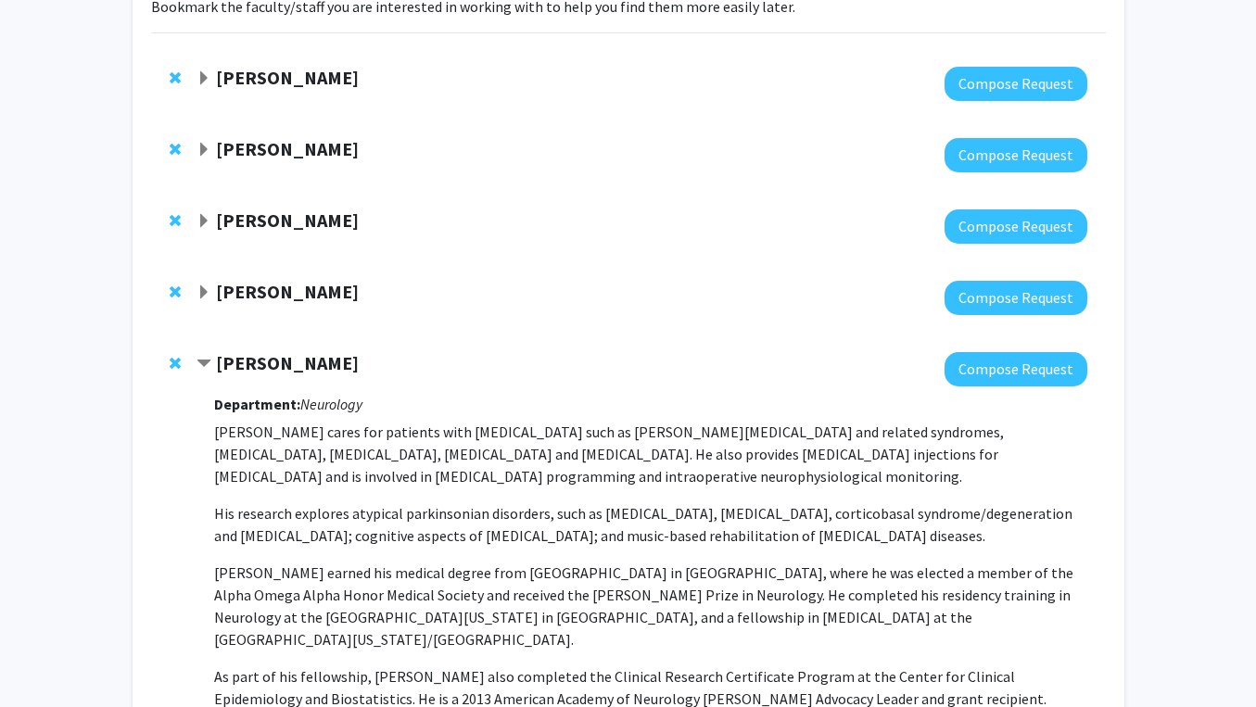
scroll to position [158, 0]
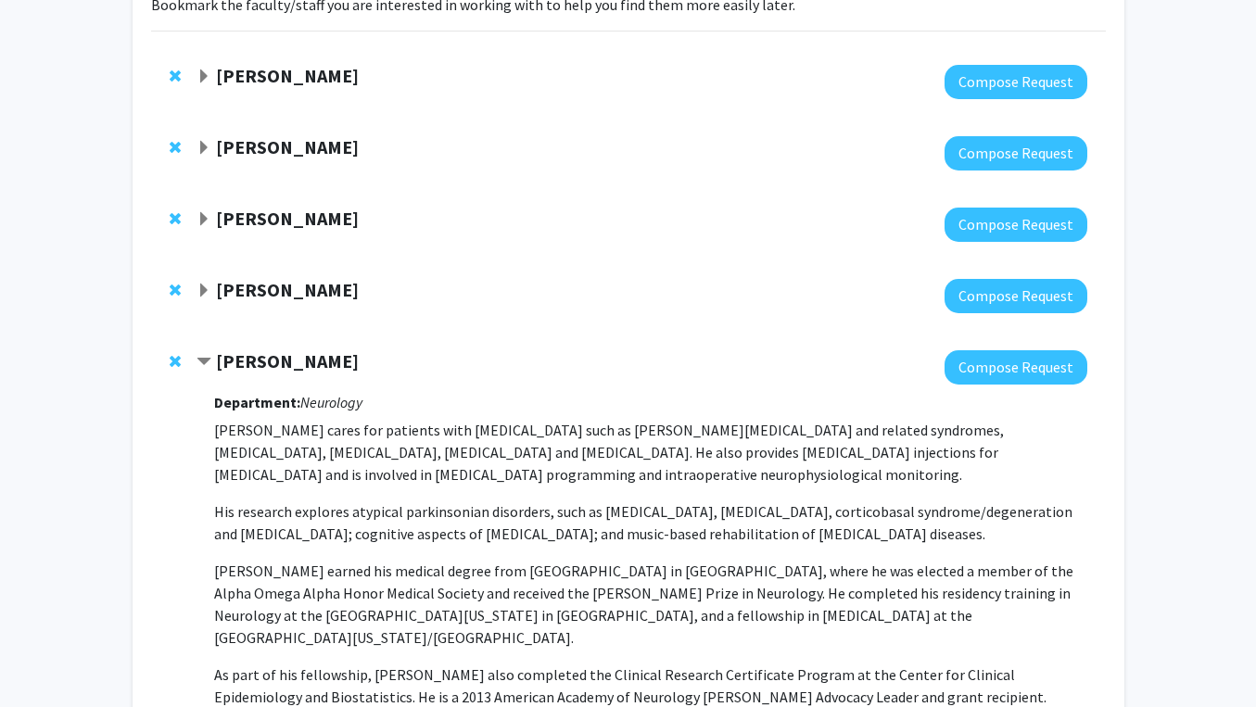
click at [176, 355] on div at bounding box center [179, 361] width 19 height 22
click at [205, 365] on span "Contract Alexander Pantelyat Bookmark" at bounding box center [203, 362] width 15 height 15
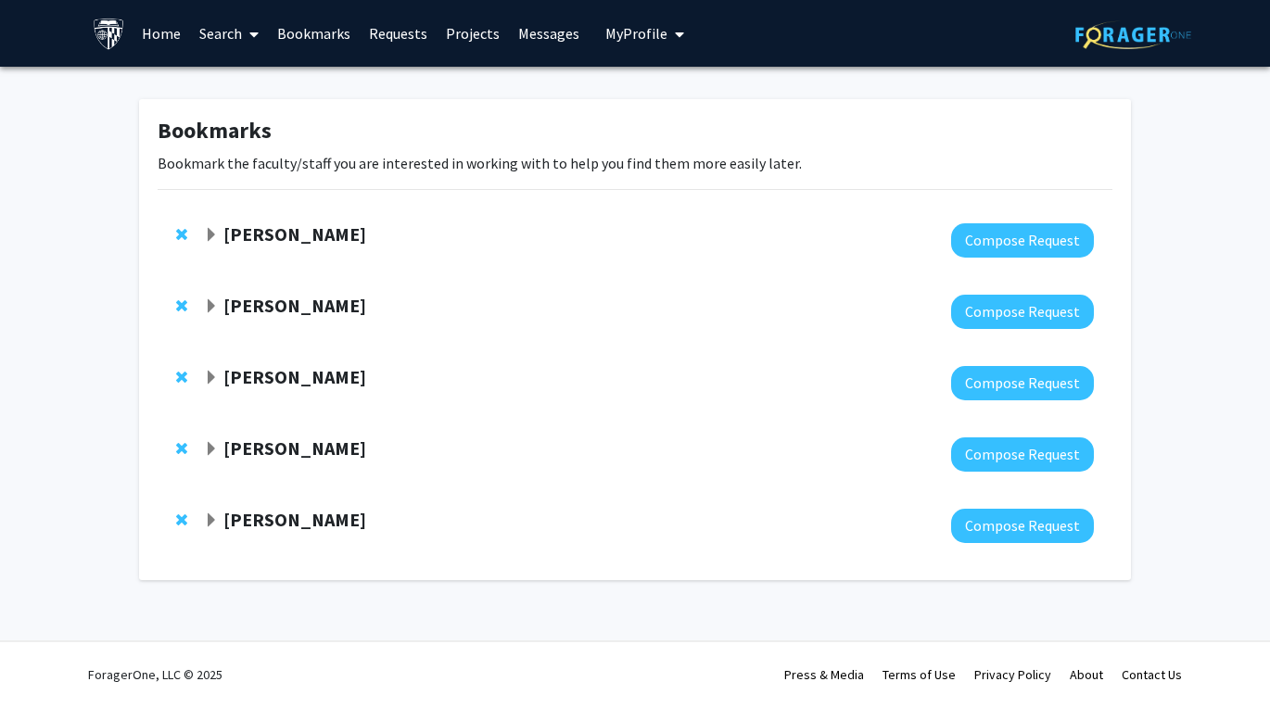
click at [212, 233] on span "Expand Moira-Phoebe Huet Bookmark" at bounding box center [211, 235] width 15 height 15
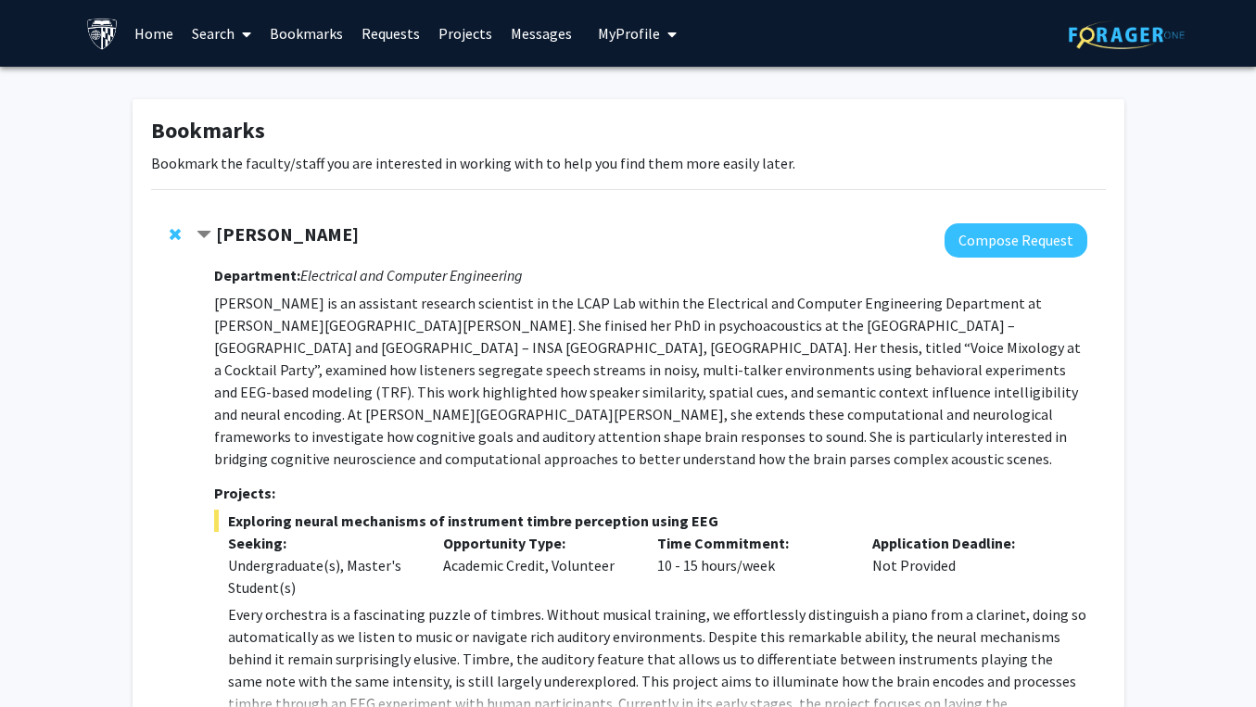
click at [206, 233] on span "Contract Moira-Phoebe Huet Bookmark" at bounding box center [203, 235] width 15 height 15
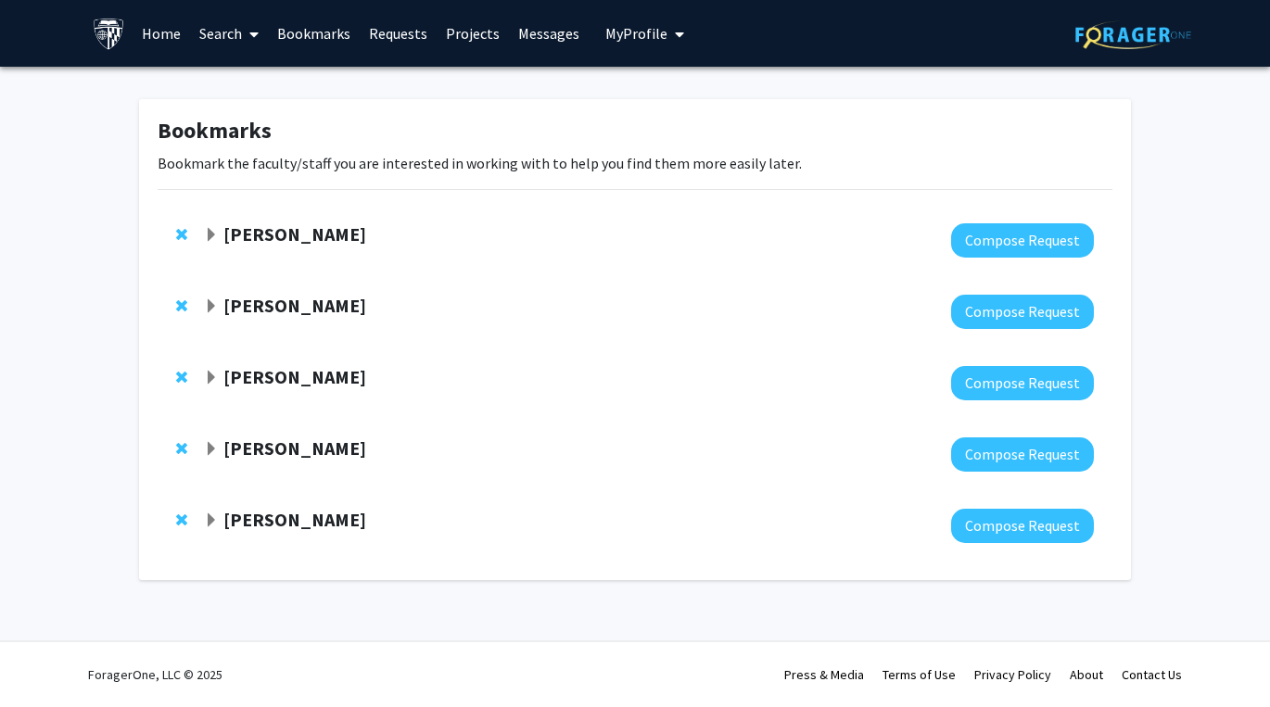
click at [217, 305] on span "Expand Shari Liu Bookmark" at bounding box center [211, 306] width 15 height 15
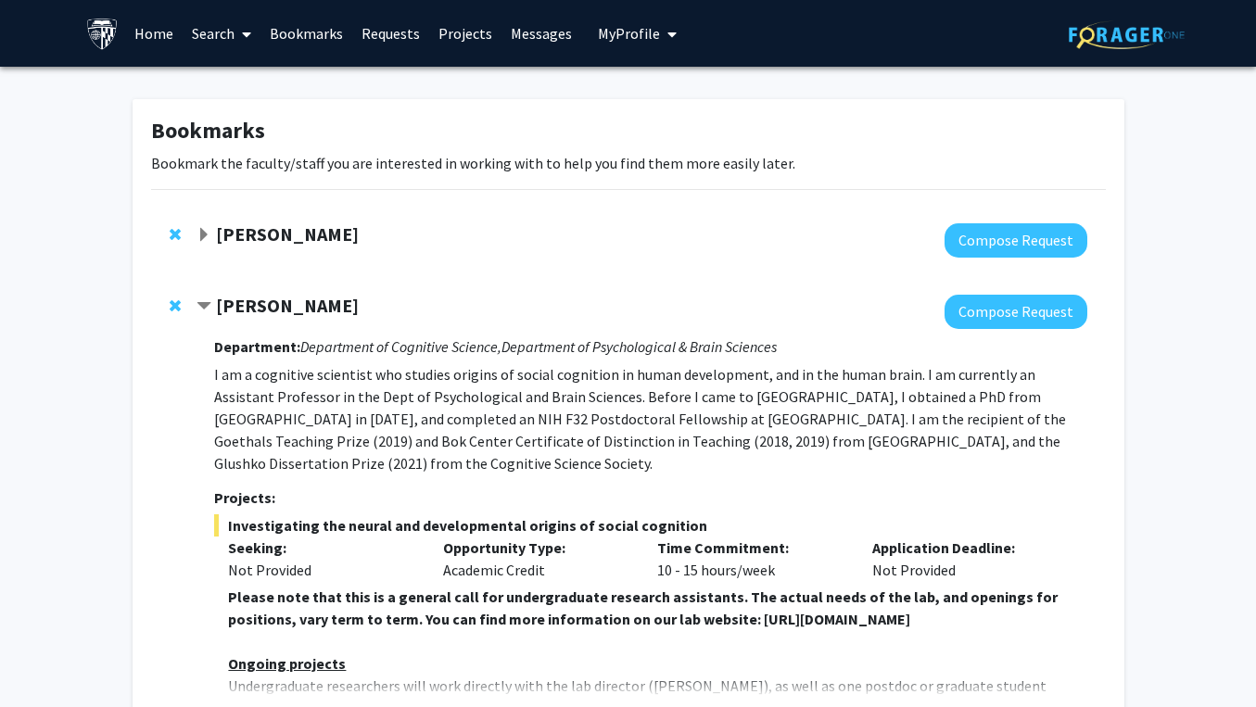
click at [217, 305] on strong "[PERSON_NAME]" at bounding box center [287, 305] width 143 height 23
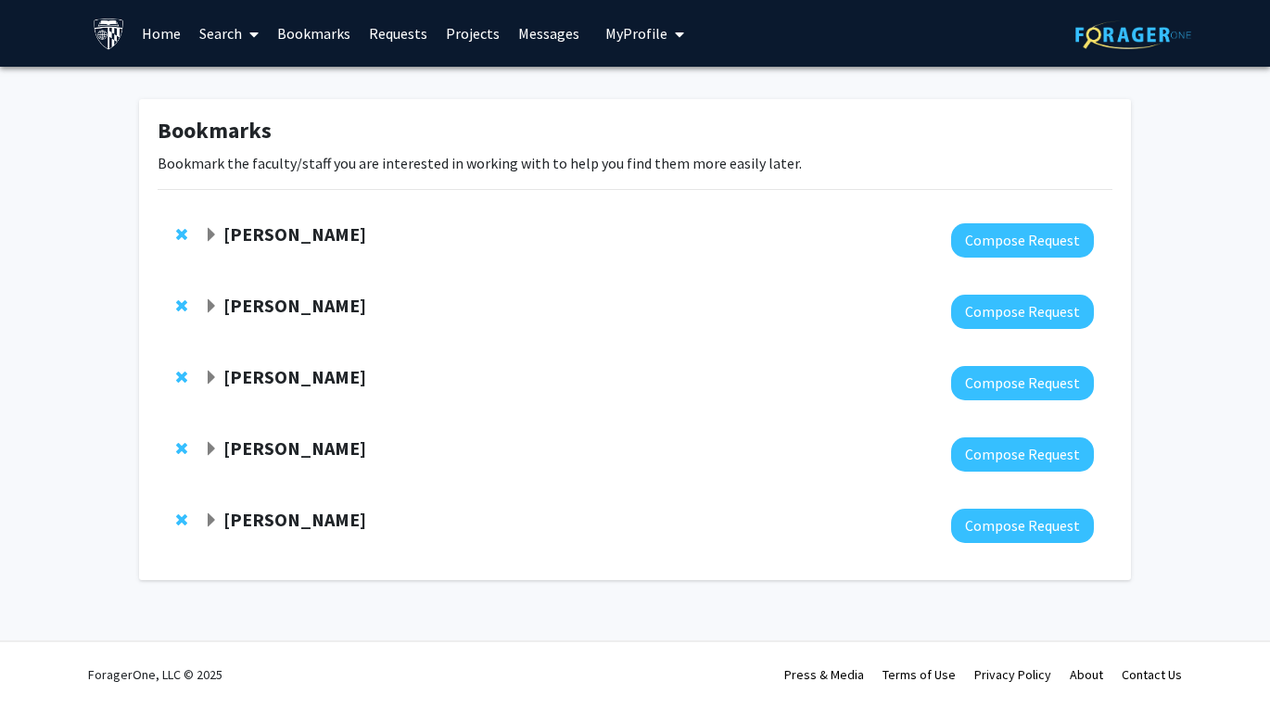
click at [216, 386] on span "Expand Anja Soldan Bookmark" at bounding box center [211, 378] width 15 height 15
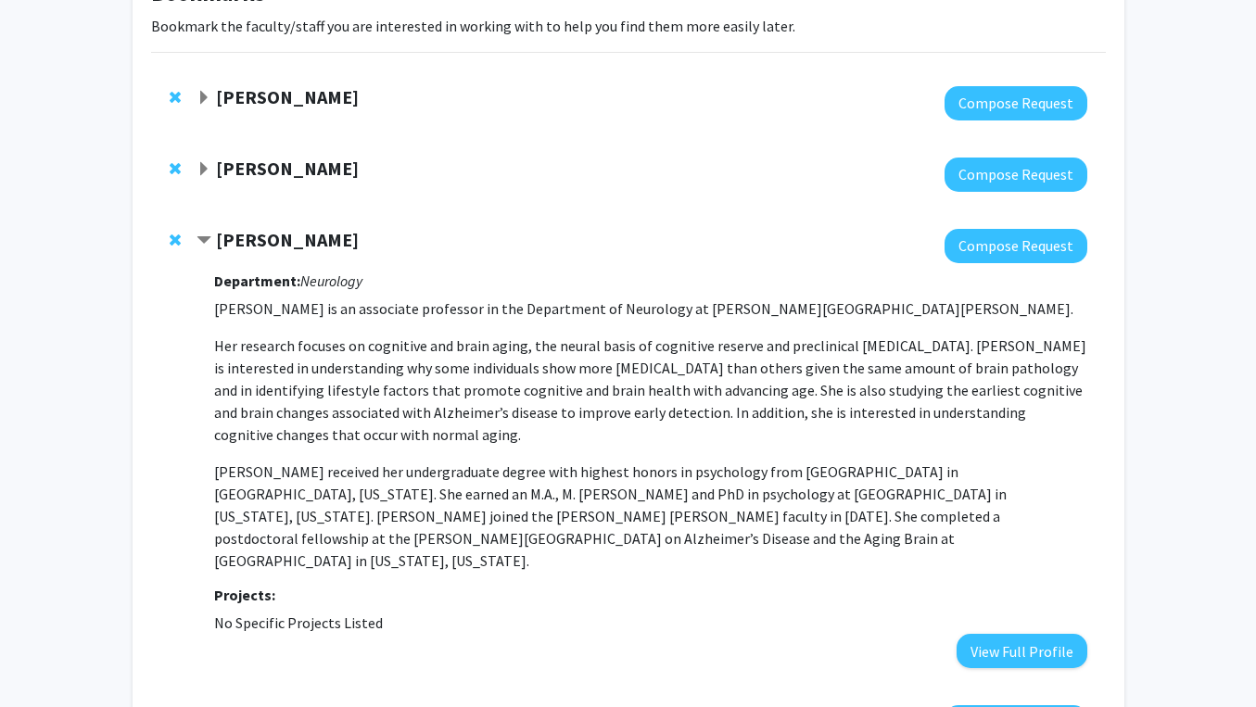
scroll to position [143, 0]
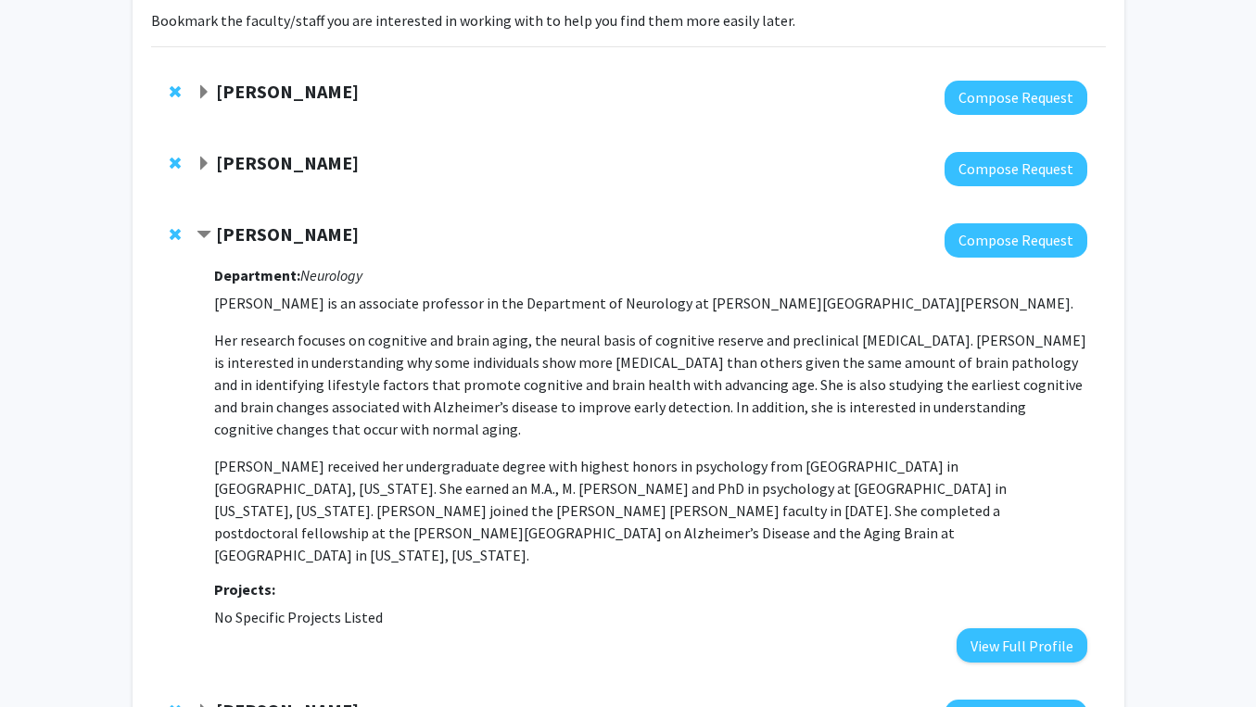
click at [205, 234] on span "Contract Anja Soldan Bookmark" at bounding box center [203, 235] width 15 height 15
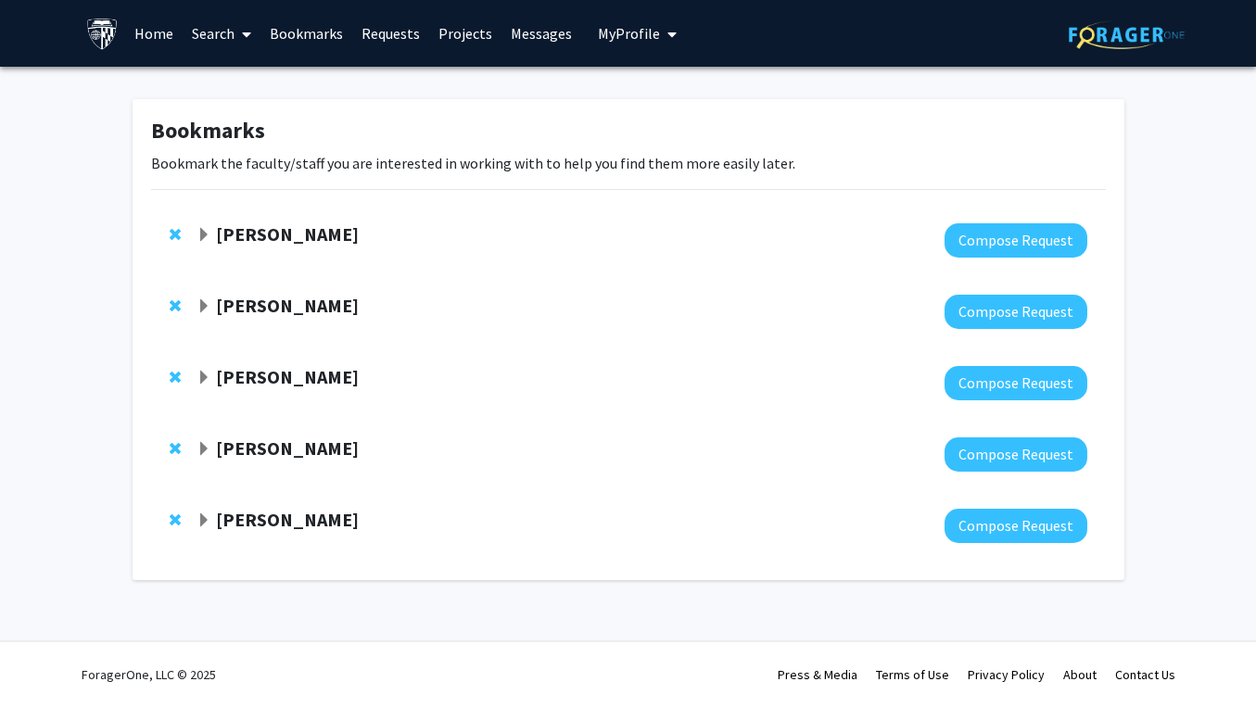
scroll to position [0, 0]
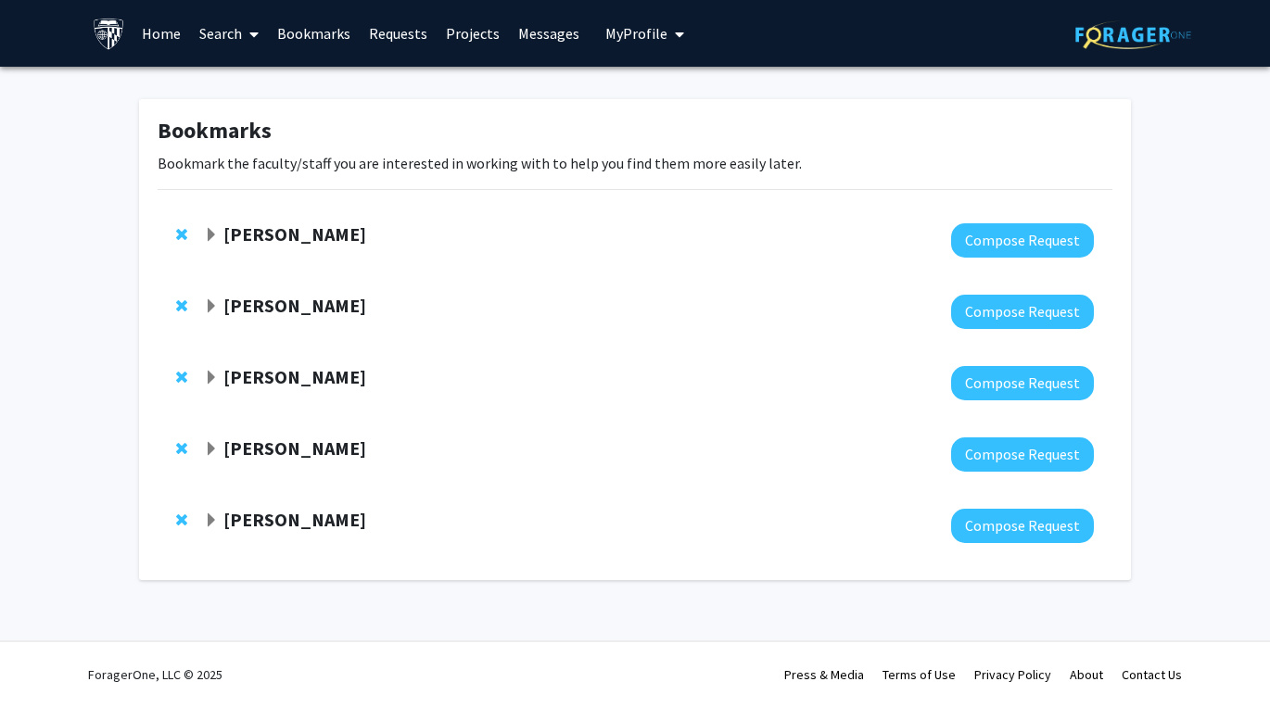
click at [211, 446] on span "Expand Argye Hillis Bookmark" at bounding box center [211, 449] width 15 height 15
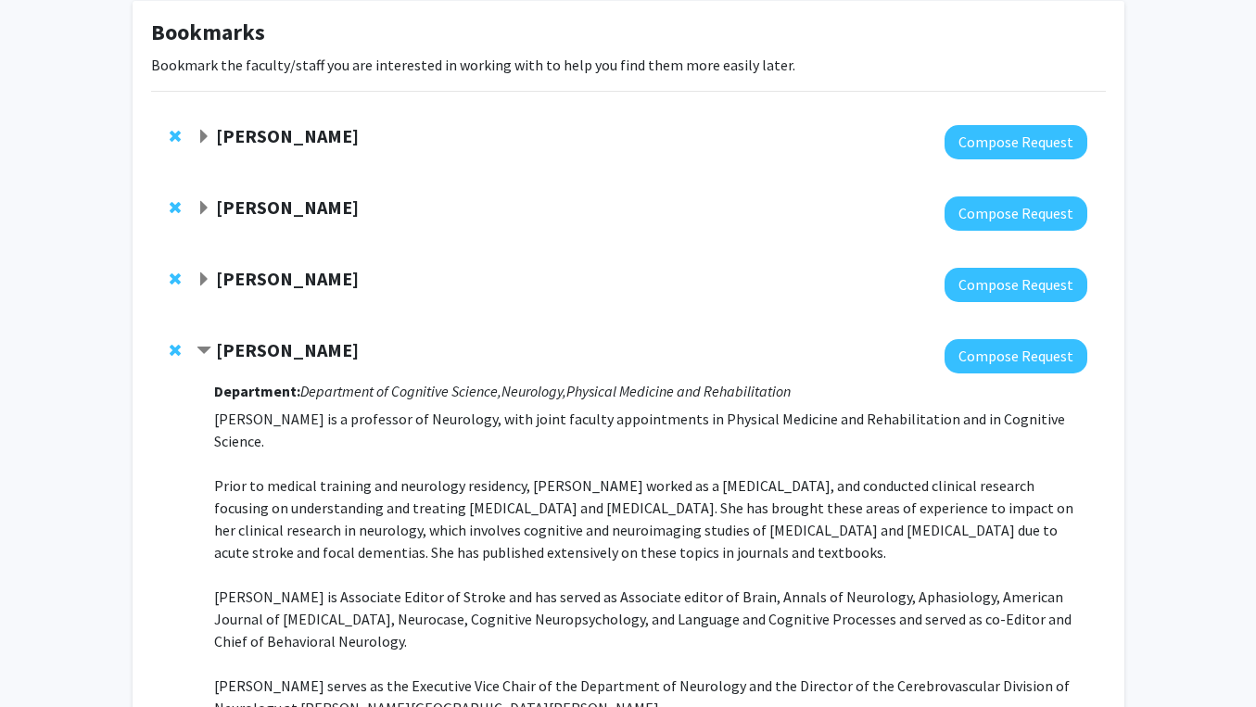
scroll to position [100, 0]
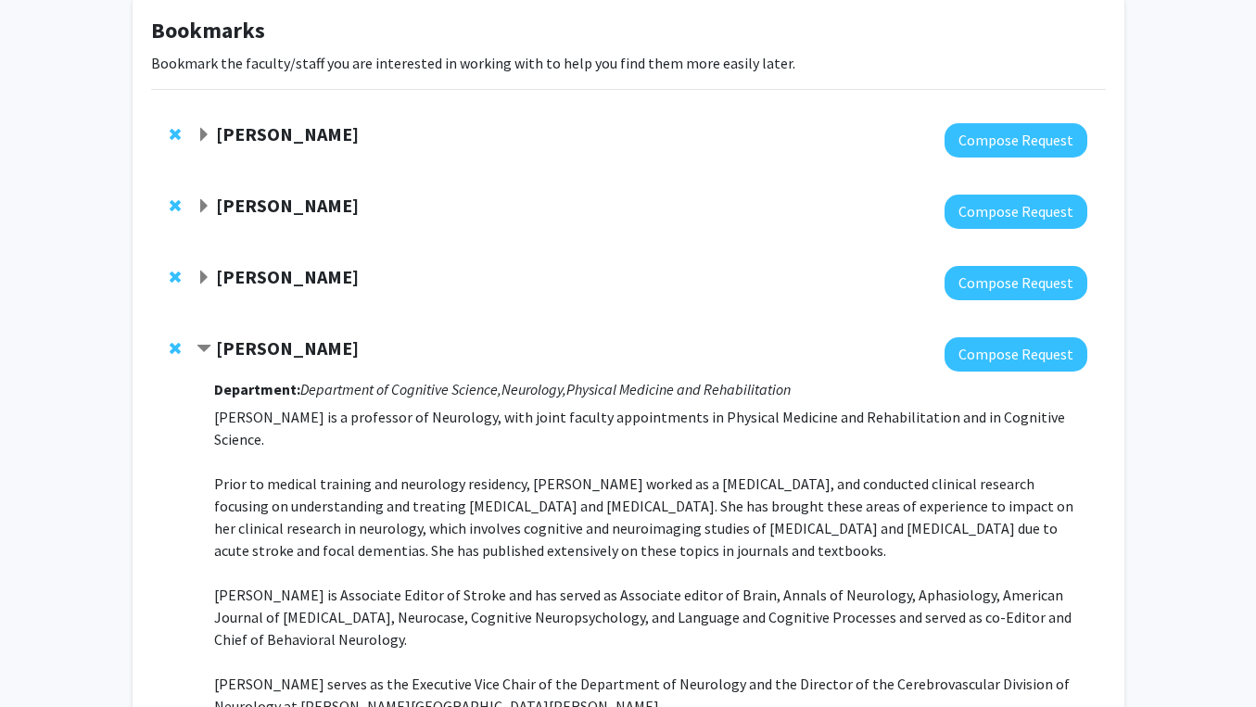
click at [207, 346] on span "Contract Argye Hillis Bookmark" at bounding box center [203, 349] width 15 height 15
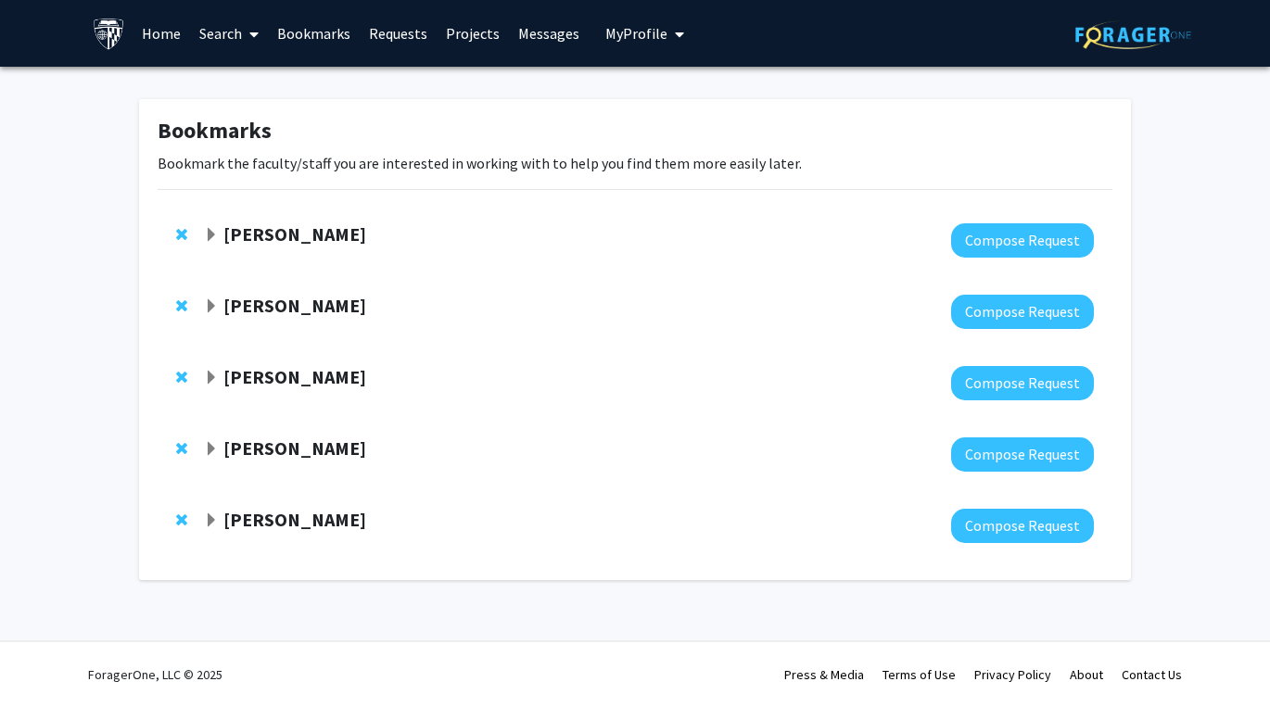
click at [212, 520] on span "Expand Alexander Pantelyat Bookmark" at bounding box center [211, 520] width 15 height 15
